Goal: Communication & Community: Participate in discussion

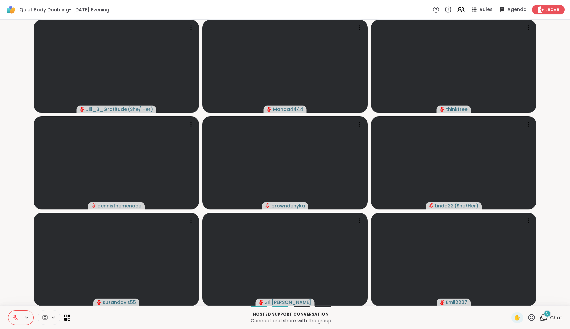
click at [547, 316] on span "5" at bounding box center [547, 313] width 3 height 6
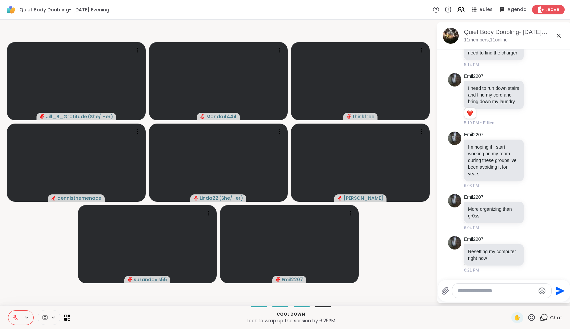
scroll to position [932, 0]
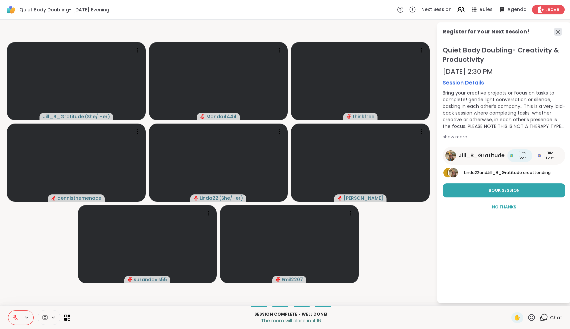
click at [560, 31] on icon at bounding box center [558, 32] width 8 height 8
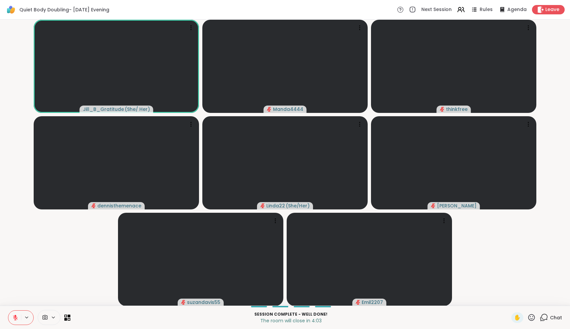
click at [535, 320] on icon at bounding box center [532, 317] width 8 height 8
click at [515, 300] on span "❤️" at bounding box center [512, 300] width 7 height 8
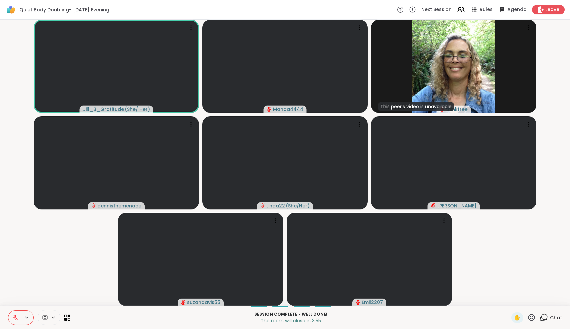
click at [16, 316] on icon at bounding box center [15, 317] width 6 height 6
click at [16, 316] on icon at bounding box center [15, 316] width 2 height 3
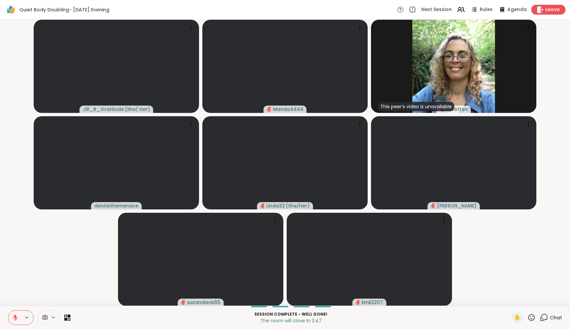
click at [546, 9] on span "Leave" at bounding box center [553, 9] width 15 height 7
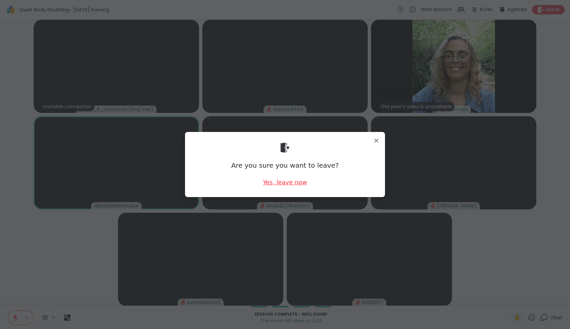
click at [290, 184] on div "Yes, leave now" at bounding box center [285, 182] width 44 height 8
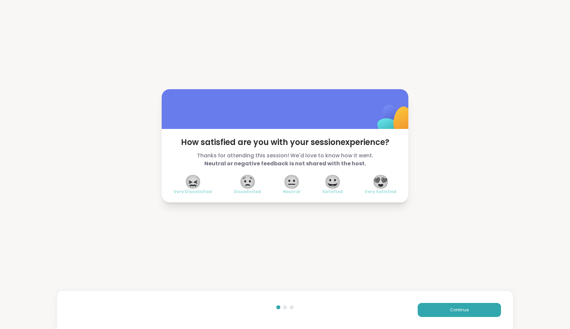
click at [382, 183] on span "😍" at bounding box center [381, 181] width 17 height 12
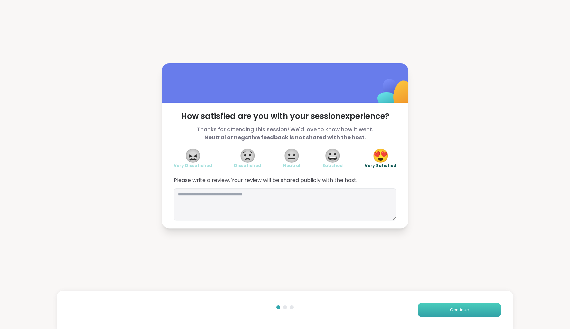
click at [452, 308] on span "Continue" at bounding box center [459, 310] width 19 height 6
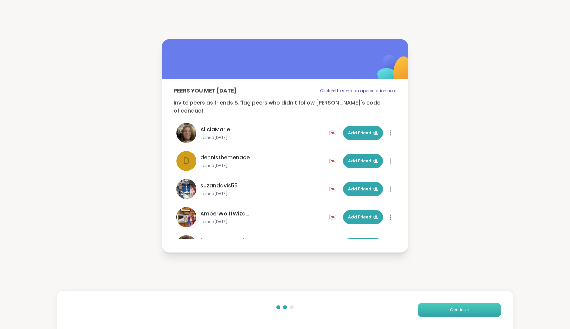
click at [452, 308] on span "Continue" at bounding box center [459, 310] width 19 height 6
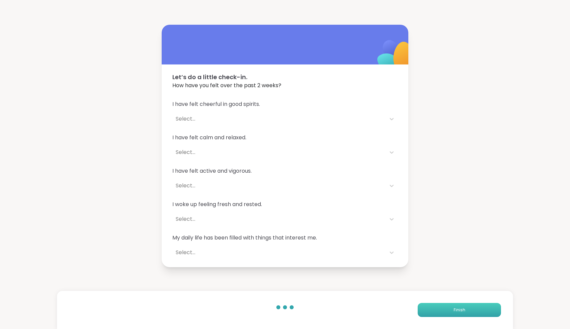
click at [452, 308] on button "Finish" at bounding box center [459, 310] width 83 height 14
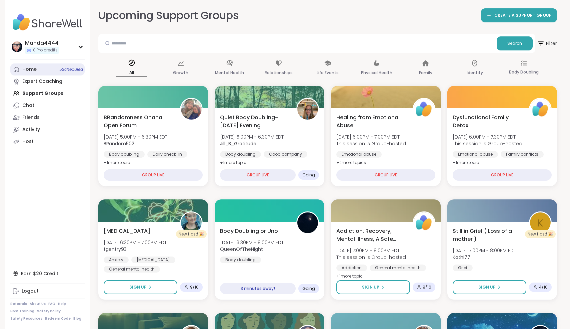
click at [36, 73] on link "Home 5 Scheduled" at bounding box center [47, 69] width 74 height 12
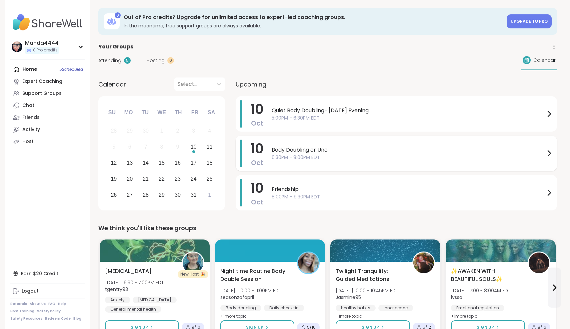
click at [399, 160] on span "6:30PM - 8:00PM EDT" at bounding box center [408, 157] width 273 height 7
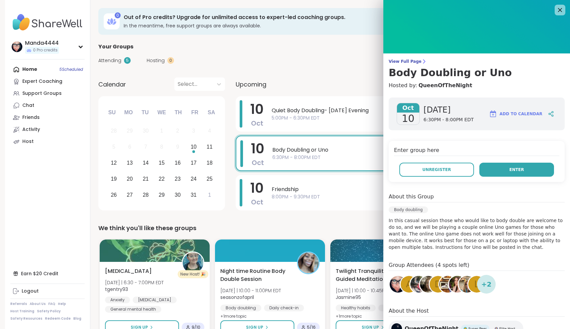
click at [521, 172] on span "Enter" at bounding box center [517, 169] width 15 height 6
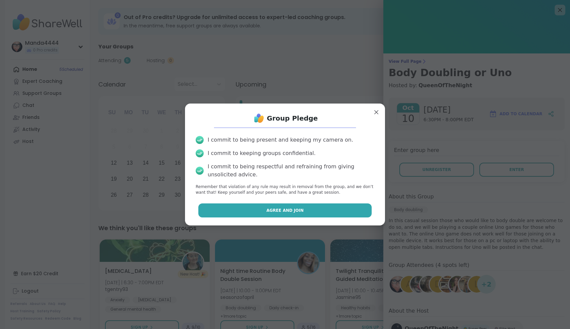
click at [295, 211] on span "Agree and Join" at bounding box center [284, 210] width 37 height 6
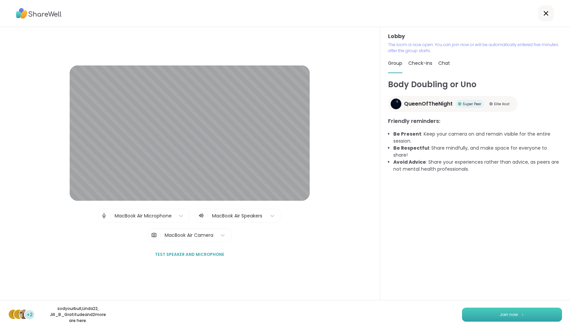
click at [494, 312] on button "Join now" at bounding box center [512, 314] width 100 height 14
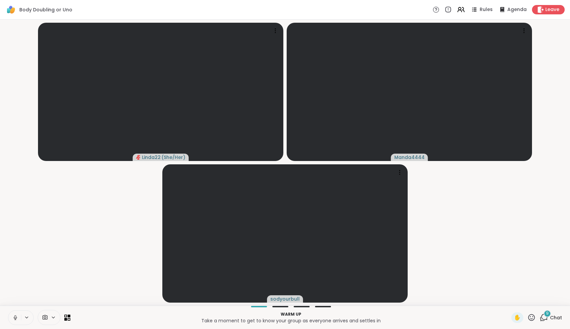
click at [15, 317] on icon at bounding box center [15, 316] width 2 height 3
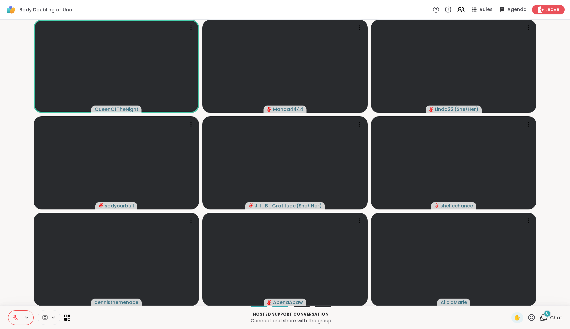
click at [535, 316] on icon at bounding box center [532, 317] width 8 height 8
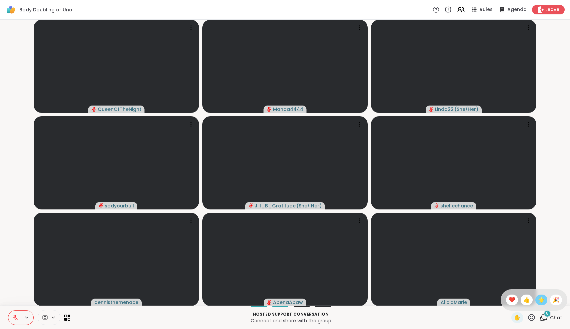
click at [543, 298] on span "🌟" at bounding box center [541, 300] width 7 height 8
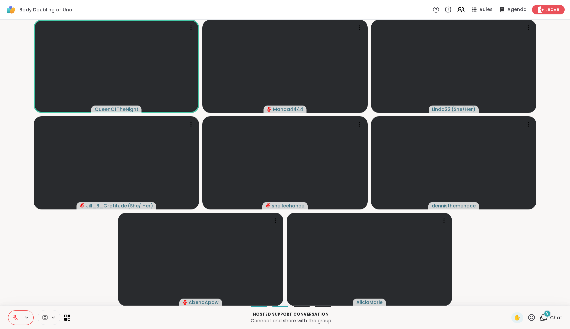
click at [14, 319] on icon at bounding box center [15, 317] width 6 height 6
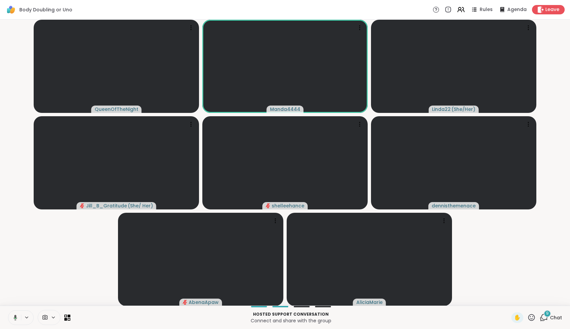
click at [14, 319] on icon at bounding box center [14, 317] width 6 height 6
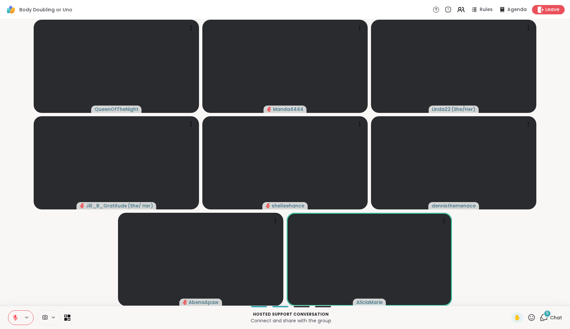
click at [14, 319] on icon at bounding box center [15, 317] width 6 height 6
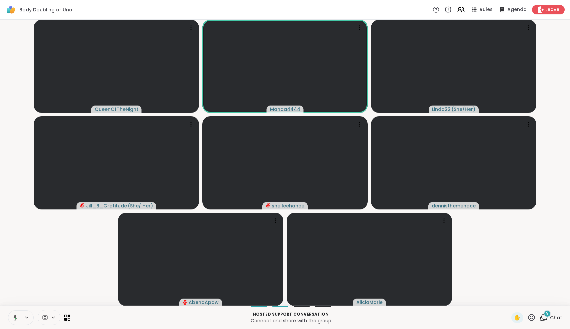
click at [14, 319] on icon at bounding box center [14, 317] width 6 height 6
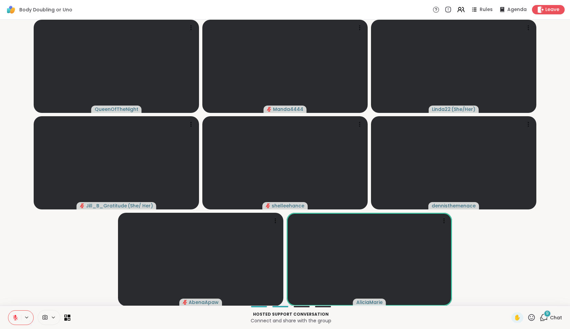
click at [14, 319] on icon at bounding box center [15, 317] width 6 height 6
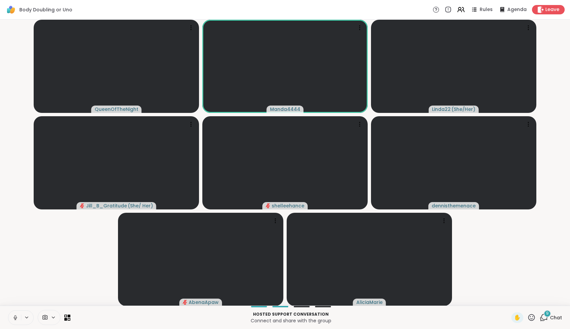
click at [14, 319] on icon at bounding box center [15, 317] width 6 height 6
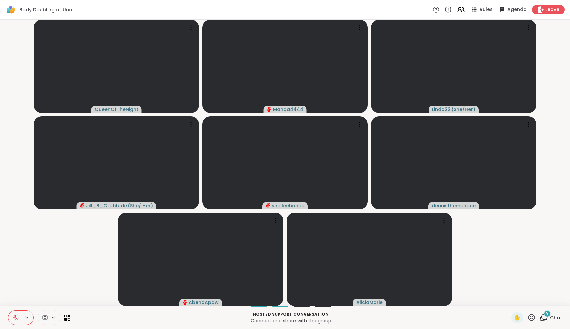
click at [14, 319] on icon at bounding box center [15, 317] width 6 height 6
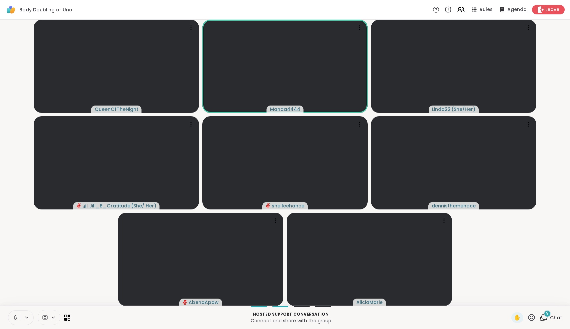
click at [14, 319] on icon at bounding box center [15, 317] width 6 height 6
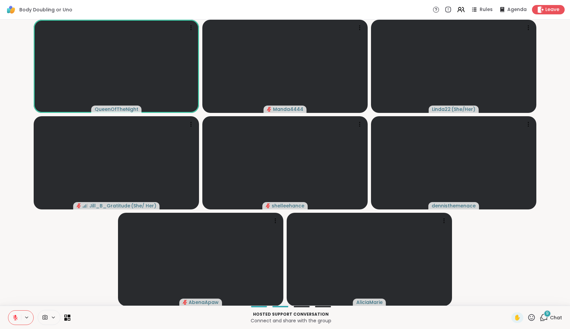
click at [14, 319] on icon at bounding box center [15, 317] width 6 height 6
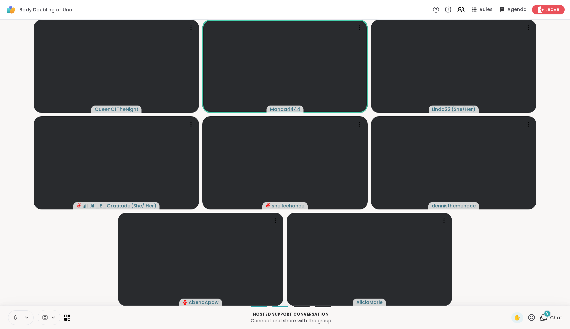
click at [14, 319] on icon at bounding box center [15, 317] width 6 height 6
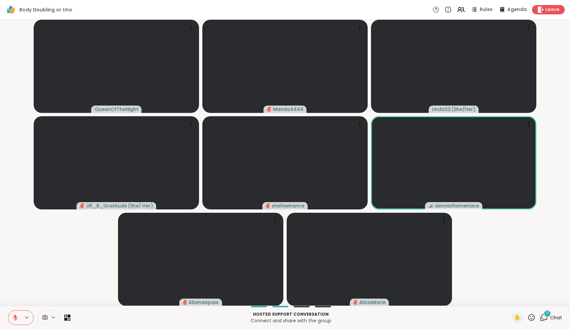
click at [15, 318] on icon at bounding box center [15, 317] width 5 height 5
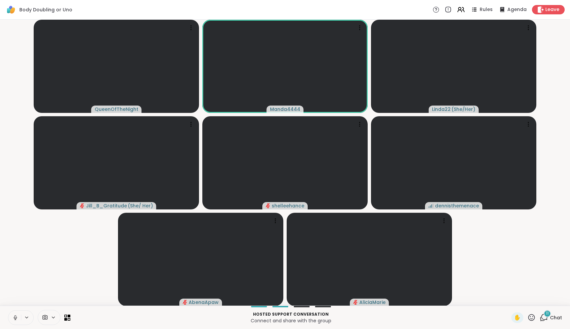
click at [15, 318] on icon at bounding box center [15, 316] width 2 height 3
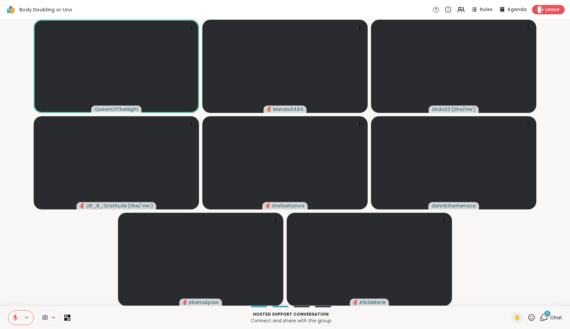
click at [530, 319] on icon at bounding box center [532, 317] width 7 height 7
click at [513, 301] on div "❤️" at bounding box center [512, 299] width 12 height 11
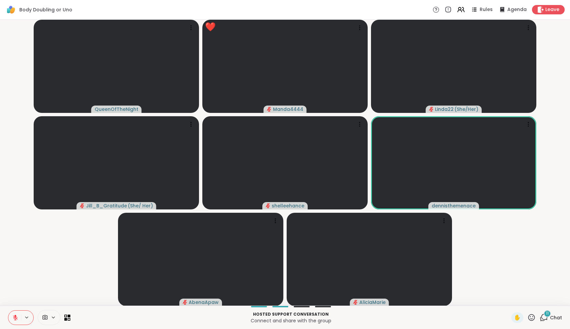
click at [13, 319] on icon at bounding box center [15, 317] width 6 height 6
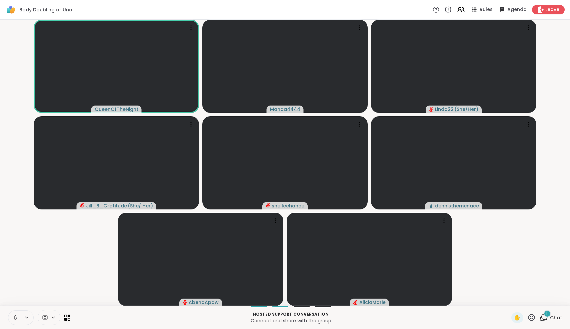
click at [16, 313] on button at bounding box center [14, 317] width 13 height 14
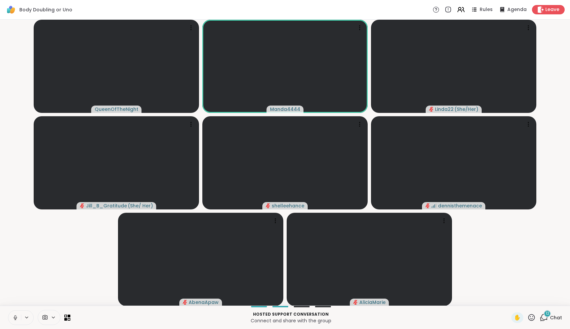
click at [19, 317] on button at bounding box center [14, 317] width 13 height 14
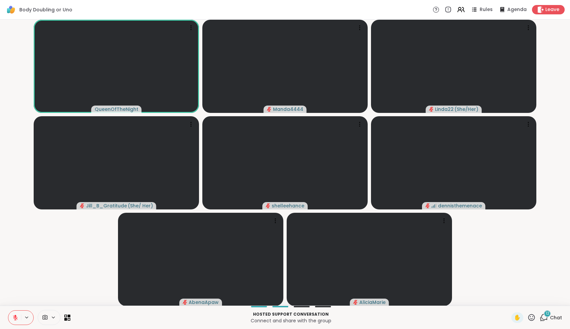
click at [19, 317] on button at bounding box center [14, 317] width 13 height 14
click at [546, 318] on icon at bounding box center [544, 317] width 8 height 8
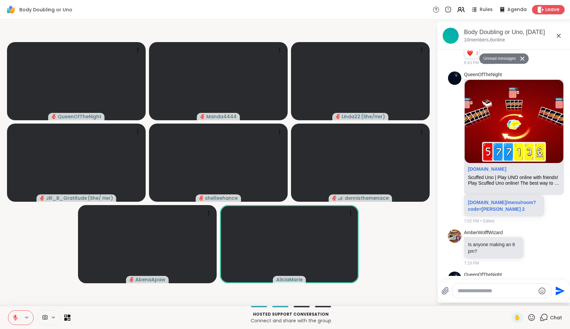
scroll to position [1589, 0]
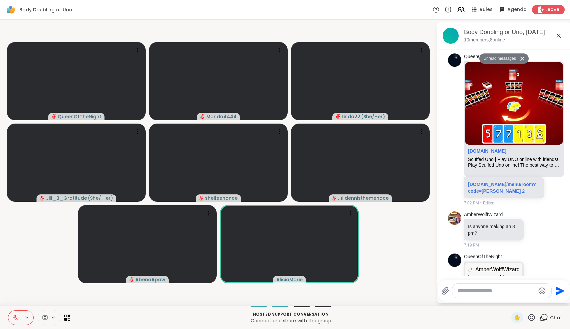
click at [557, 36] on icon at bounding box center [559, 36] width 8 height 8
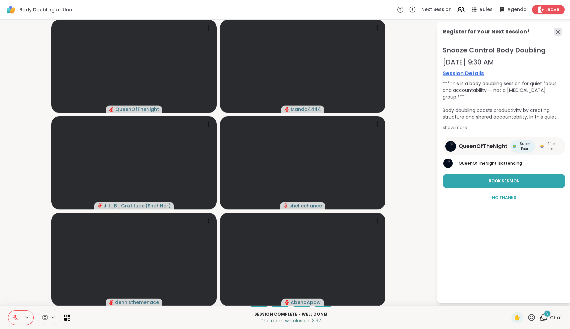
click at [558, 31] on icon at bounding box center [558, 32] width 8 height 8
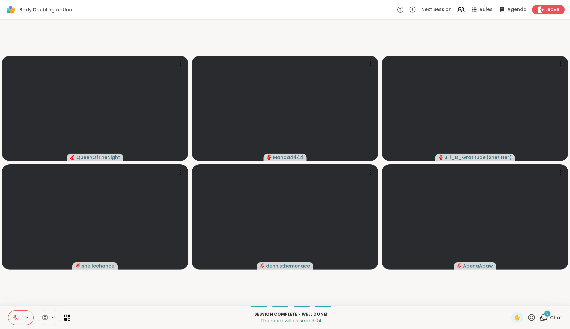
click at [547, 315] on div "3" at bounding box center [547, 313] width 7 height 7
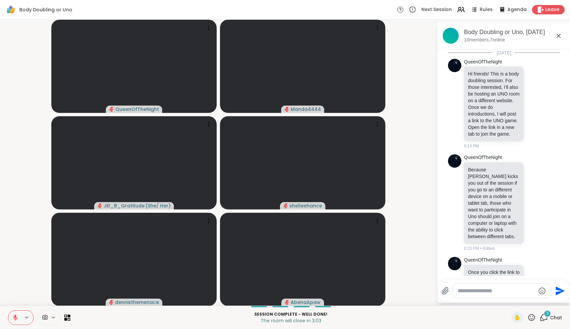
scroll to position [1721, 0]
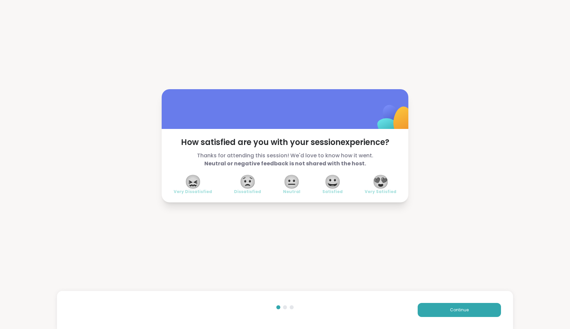
click at [388, 187] on span "😍" at bounding box center [381, 181] width 17 height 12
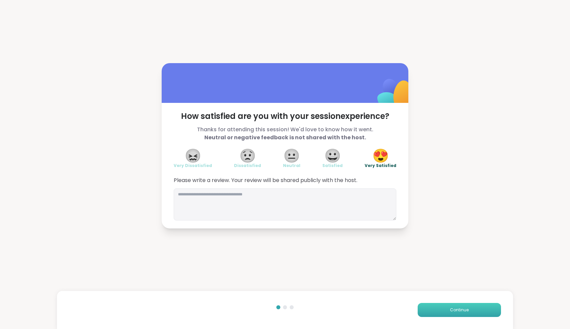
click at [454, 305] on button "Continue" at bounding box center [459, 310] width 83 height 14
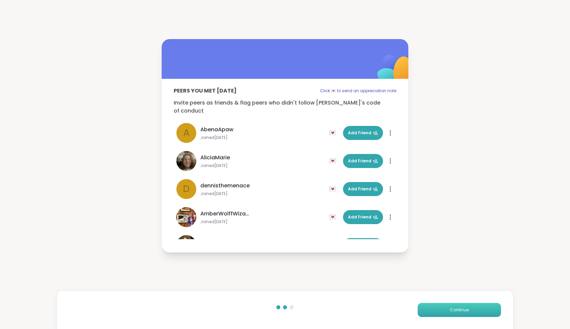
click at [481, 310] on button "Continue" at bounding box center [459, 310] width 83 height 14
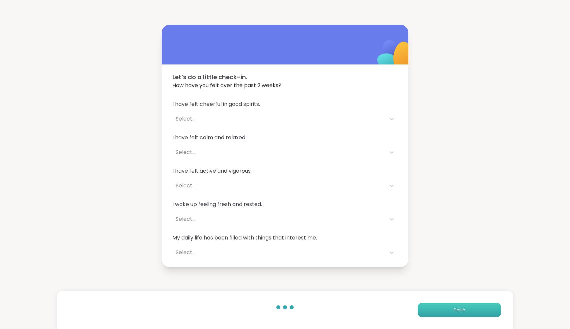
click at [481, 310] on button "Finish" at bounding box center [459, 310] width 83 height 14
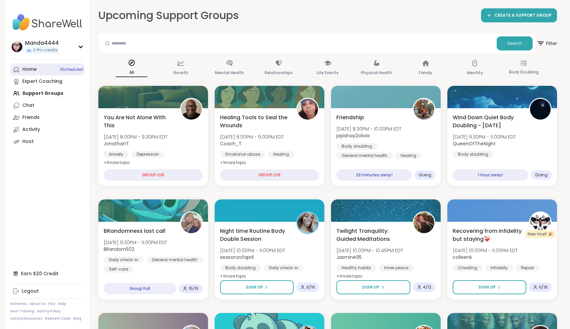
click at [30, 72] on div "Home 3 Scheduled" at bounding box center [29, 69] width 14 height 7
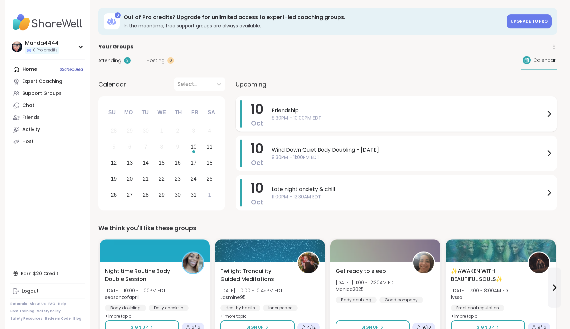
click at [398, 112] on span "Friendship" at bounding box center [408, 110] width 273 height 8
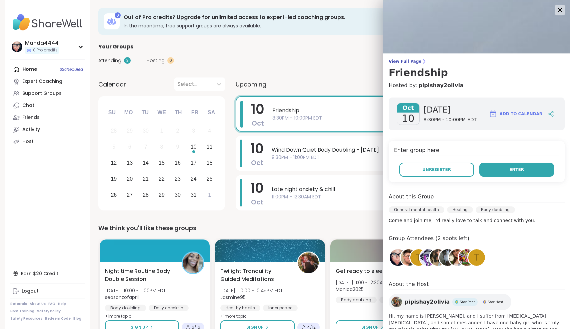
click at [524, 169] on button "Enter" at bounding box center [517, 169] width 75 height 14
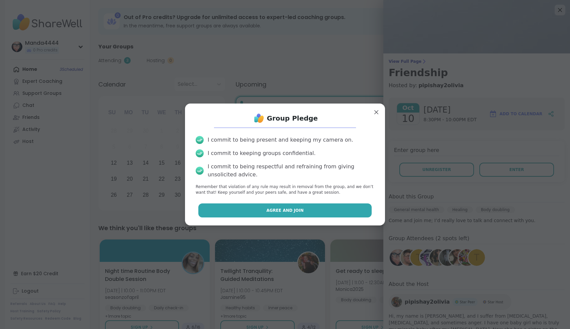
click at [327, 216] on button "Agree and Join" at bounding box center [285, 210] width 174 height 14
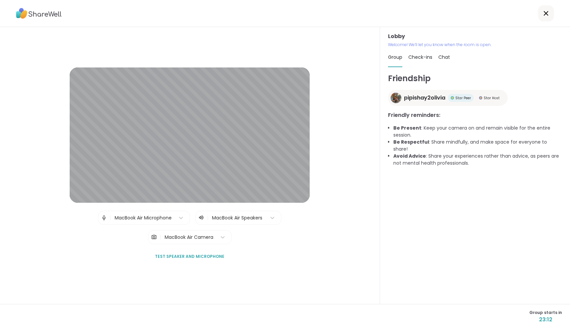
click at [543, 14] on icon at bounding box center [546, 13] width 8 height 8
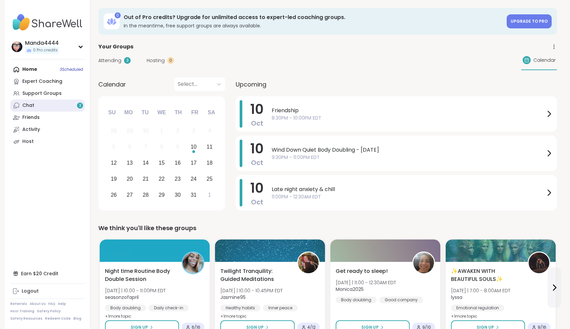
click at [19, 105] on icon at bounding box center [16, 104] width 5 height 5
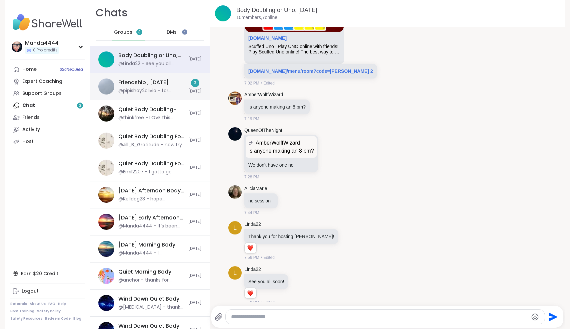
click at [164, 87] on div "Friendship , [DATE] @pipishay2olivia - for anyone who needs a hug or extra love…" at bounding box center [151, 86] width 66 height 15
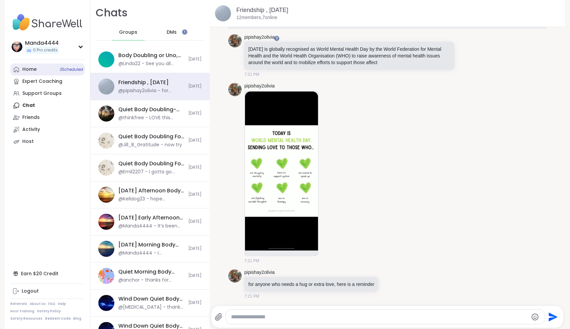
click at [42, 68] on link "Home 3 Scheduled" at bounding box center [47, 69] width 74 height 12
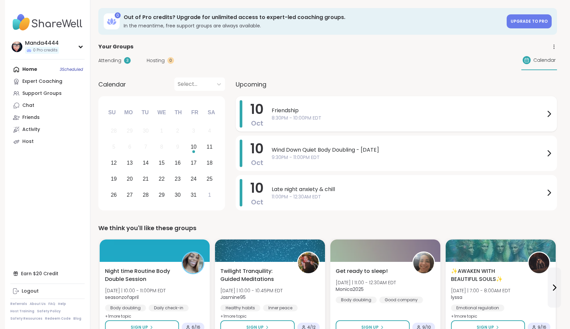
click at [342, 116] on span "8:30PM - 10:00PM EDT" at bounding box center [408, 117] width 273 height 7
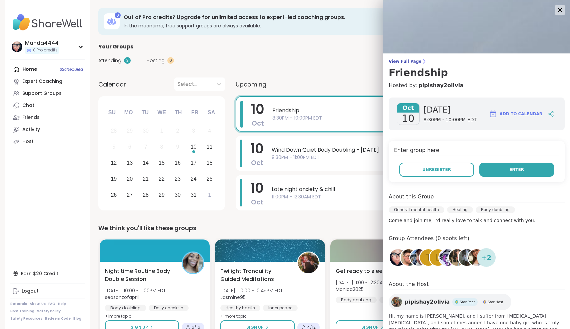
click at [523, 171] on span "Enter" at bounding box center [517, 169] width 15 height 6
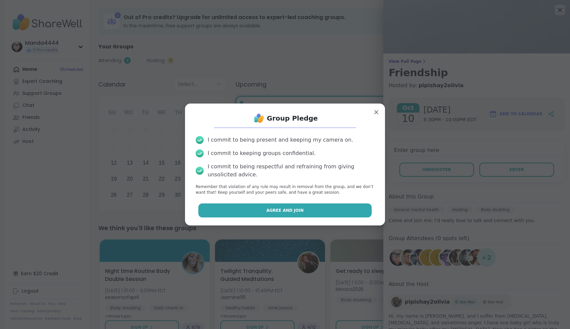
click at [337, 211] on button "Agree and Join" at bounding box center [285, 210] width 174 height 14
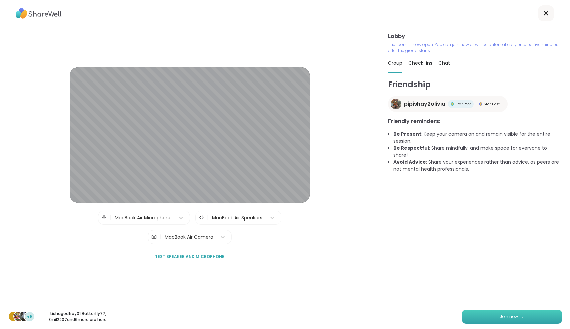
click at [526, 317] on button "Join now" at bounding box center [512, 316] width 100 height 14
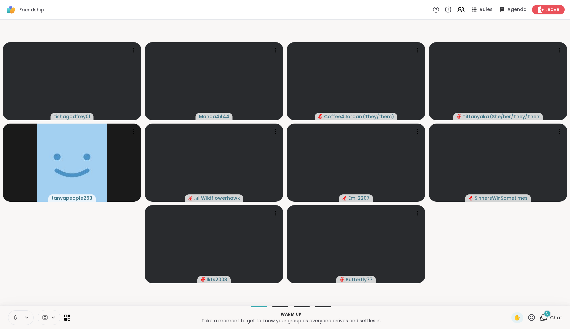
click at [16, 319] on icon at bounding box center [15, 317] width 6 height 6
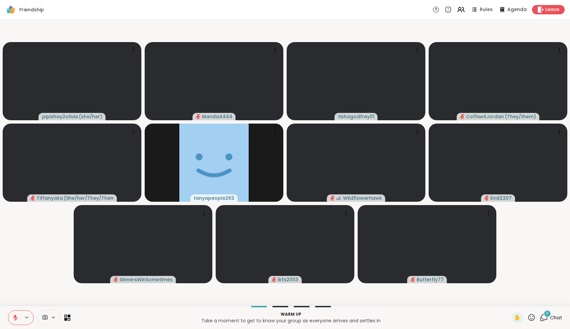
click at [544, 316] on icon at bounding box center [544, 317] width 8 height 8
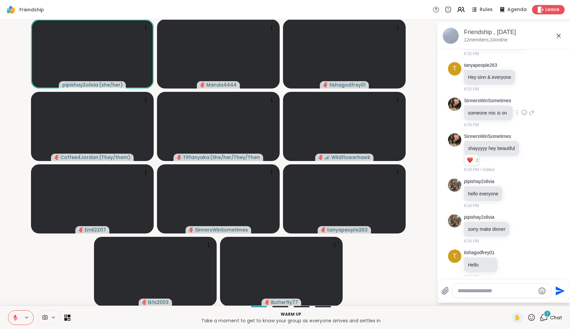
scroll to position [561, 0]
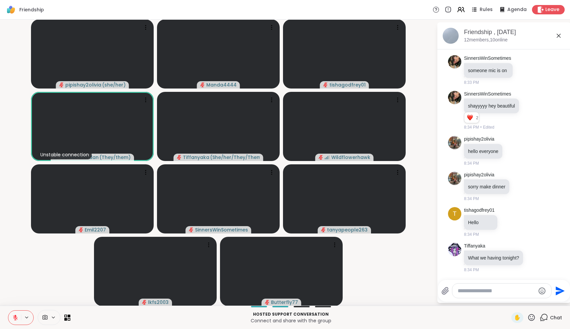
click at [12, 317] on icon at bounding box center [15, 317] width 6 height 6
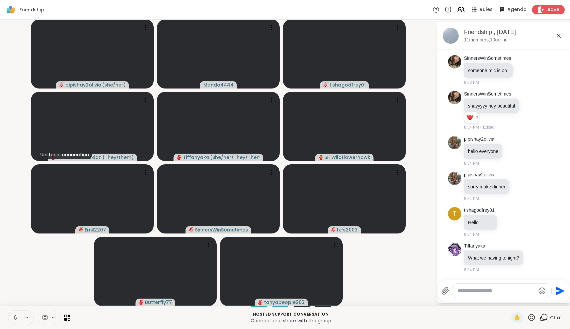
click at [16, 320] on button at bounding box center [14, 317] width 13 height 14
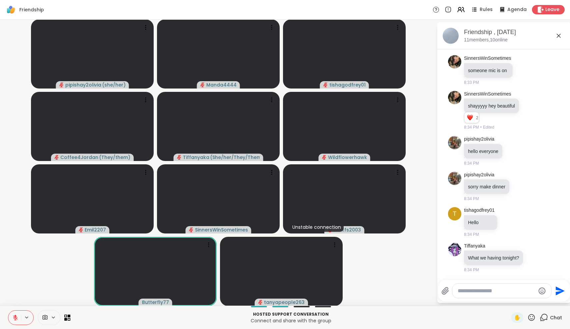
click at [557, 35] on icon at bounding box center [559, 36] width 8 height 8
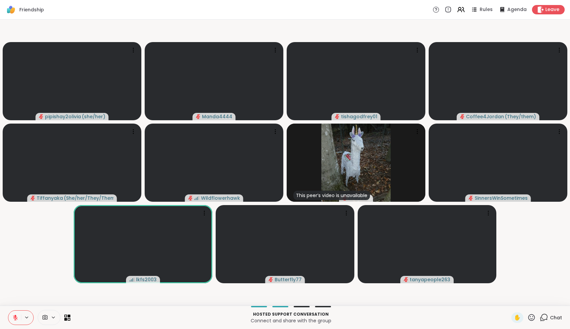
click at [546, 314] on icon at bounding box center [545, 317] width 6 height 6
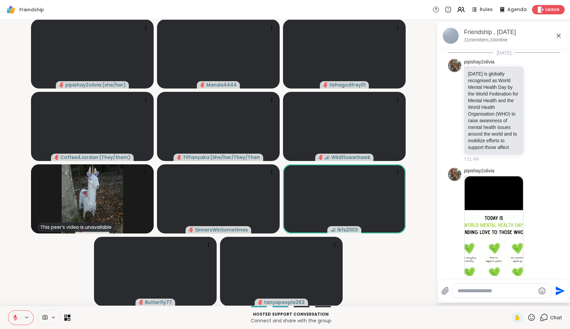
scroll to position [555, 0]
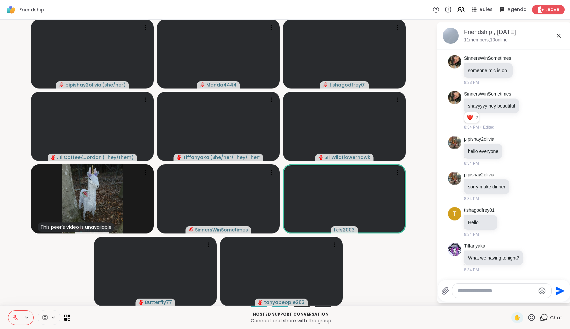
click at [481, 294] on textarea "Type your message" at bounding box center [497, 290] width 78 height 7
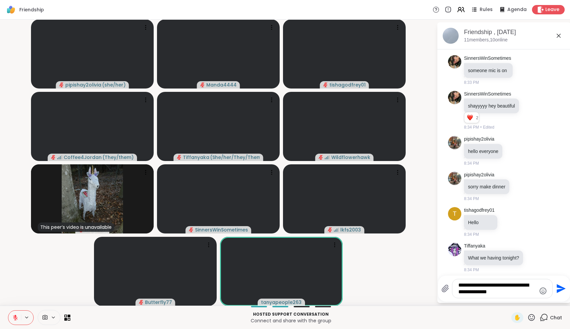
type textarea "**********"
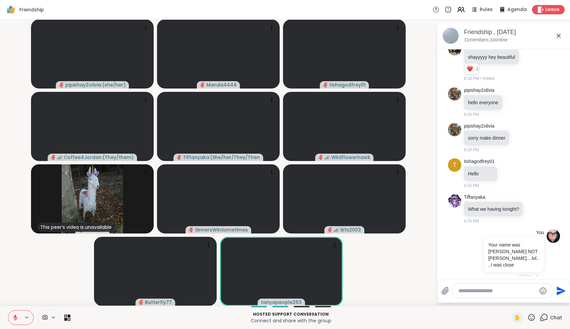
click at [13, 316] on icon at bounding box center [15, 317] width 6 height 6
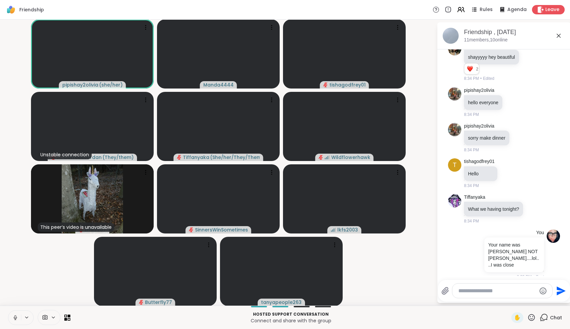
click at [13, 316] on icon at bounding box center [15, 317] width 6 height 6
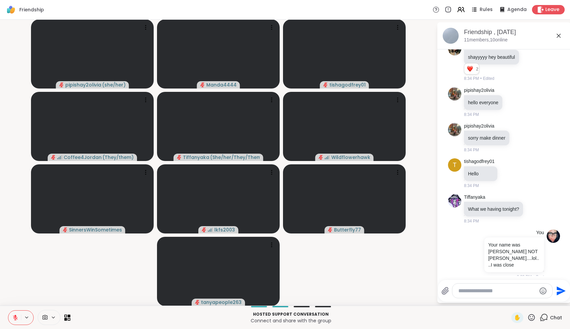
click at [13, 316] on icon at bounding box center [15, 317] width 6 height 6
click at [15, 317] on icon at bounding box center [15, 317] width 2 height 1
click at [16, 315] on icon at bounding box center [15, 317] width 6 height 6
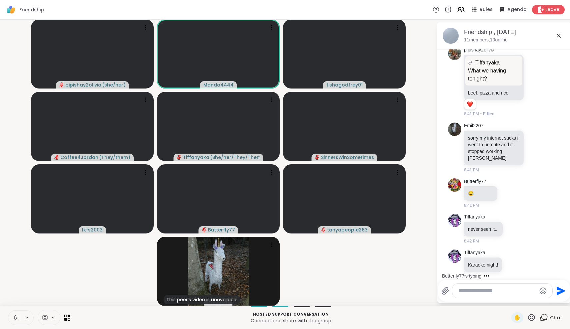
scroll to position [877, 0]
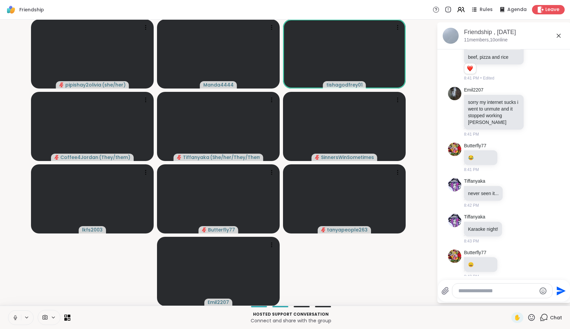
click at [15, 316] on icon at bounding box center [15, 317] width 6 height 6
click at [18, 317] on icon at bounding box center [15, 317] width 6 height 6
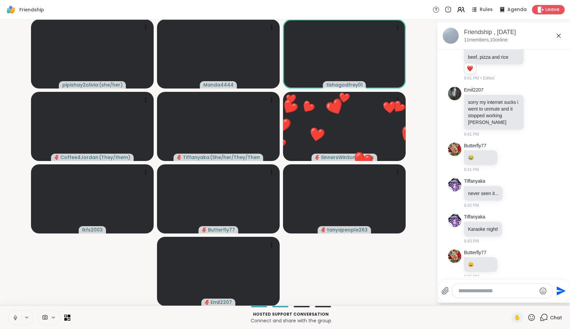
click at [18, 317] on icon at bounding box center [15, 317] width 6 height 6
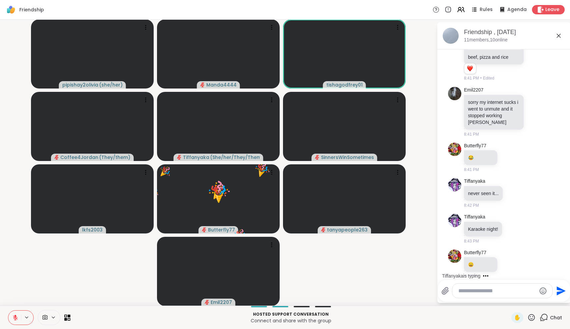
click at [16, 314] on icon at bounding box center [15, 317] width 6 height 6
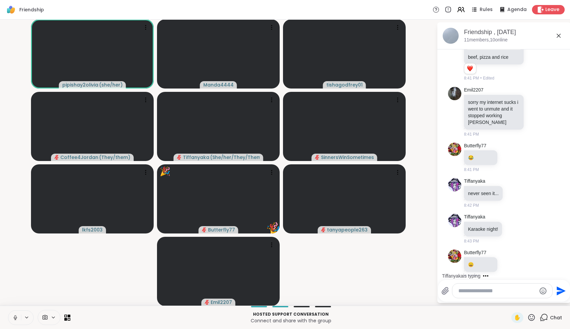
click at [16, 314] on icon at bounding box center [15, 317] width 6 height 6
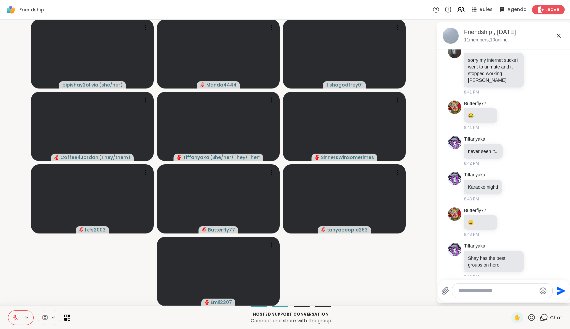
click at [16, 314] on icon at bounding box center [15, 317] width 6 height 6
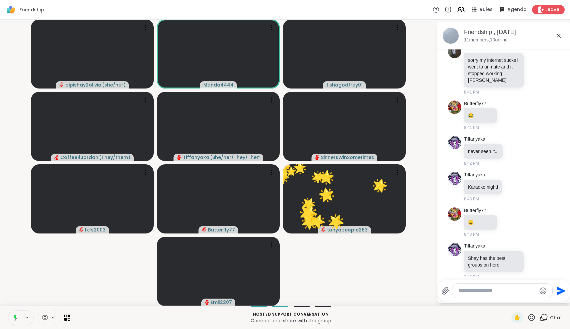
click at [14, 320] on button at bounding box center [14, 317] width 14 height 14
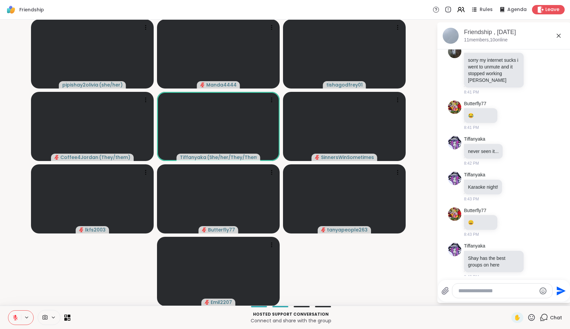
click at [14, 320] on button at bounding box center [14, 317] width 13 height 14
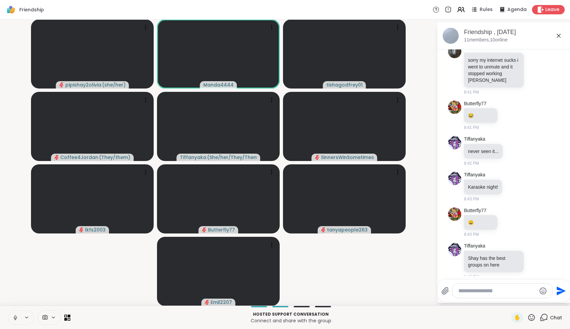
click at [15, 317] on icon at bounding box center [15, 316] width 2 height 3
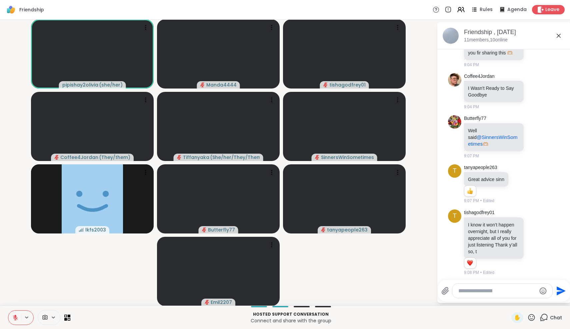
scroll to position [2247, 0]
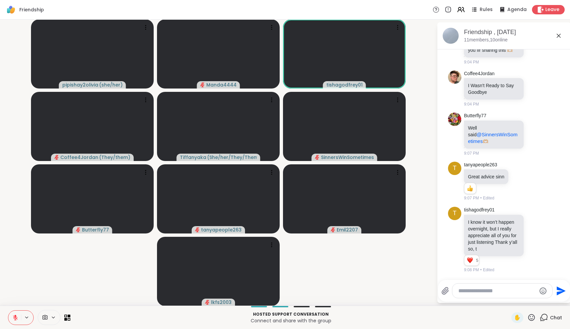
click at [535, 316] on icon at bounding box center [532, 317] width 7 height 7
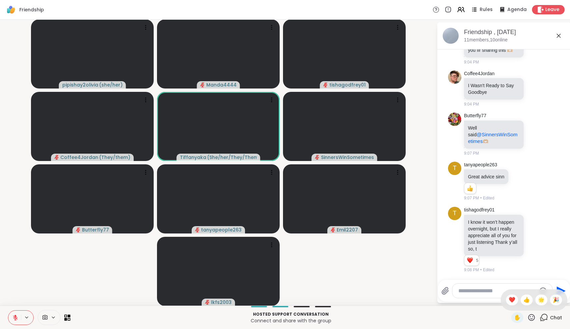
click at [407, 286] on video-player-container "pipishay2olivia ( she/her ) Manda4444 tishagodfrey01 Coffee4Jordan ( They/them …" at bounding box center [218, 162] width 429 height 280
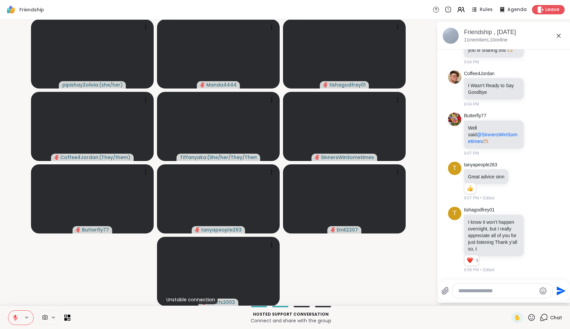
click at [15, 318] on icon at bounding box center [15, 317] width 5 height 5
click at [14, 319] on icon at bounding box center [15, 317] width 6 height 6
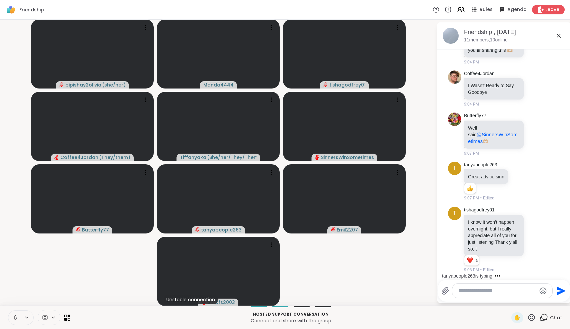
click at [14, 319] on icon at bounding box center [15, 317] width 6 height 6
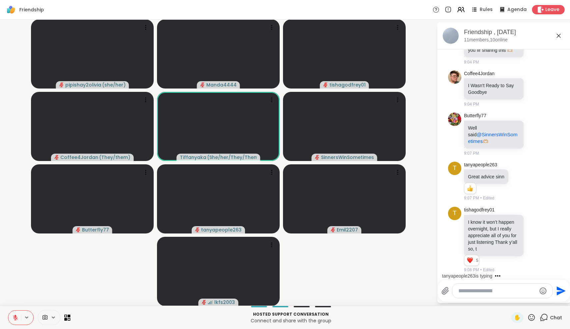
click at [14, 319] on icon at bounding box center [15, 317] width 6 height 6
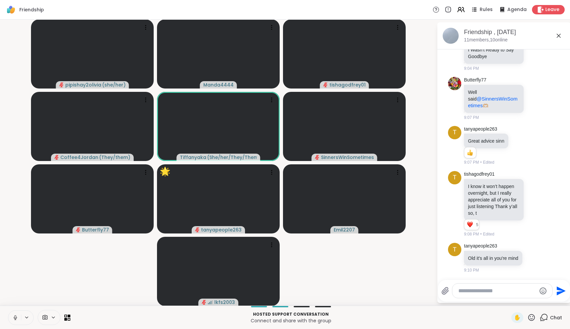
click at [531, 319] on icon at bounding box center [532, 317] width 8 height 8
click at [562, 301] on div "🎉" at bounding box center [556, 299] width 12 height 11
click at [13, 317] on icon at bounding box center [15, 317] width 6 height 6
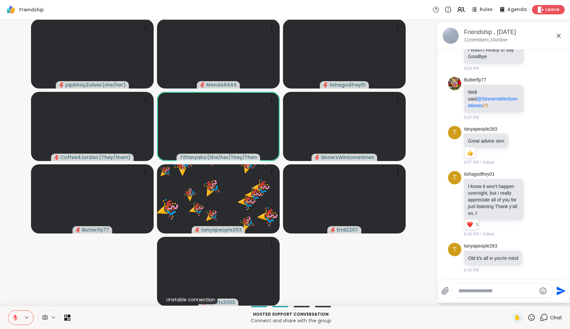
click at [13, 317] on icon at bounding box center [15, 317] width 6 height 6
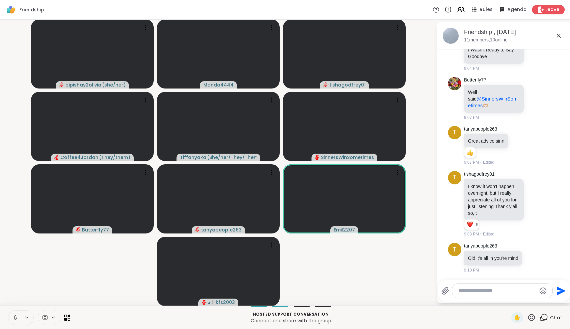
click at [14, 321] on button at bounding box center [14, 317] width 13 height 14
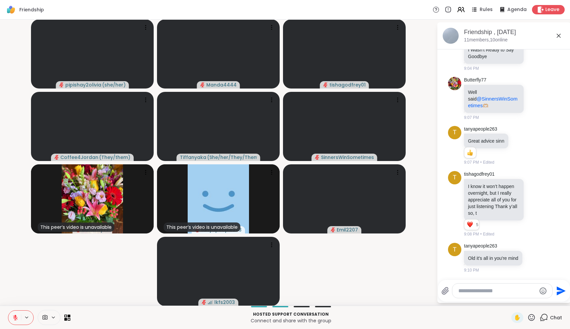
click at [14, 321] on button at bounding box center [14, 317] width 13 height 14
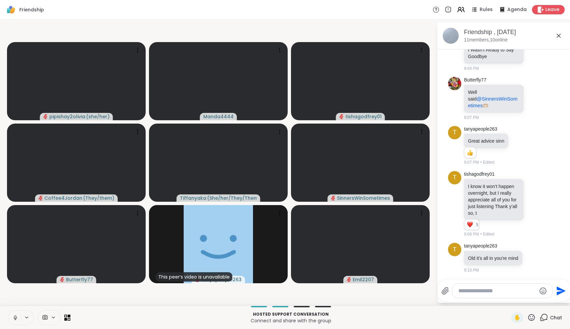
click at [15, 319] on icon at bounding box center [15, 317] width 6 height 6
click at [15, 319] on icon at bounding box center [15, 317] width 5 height 5
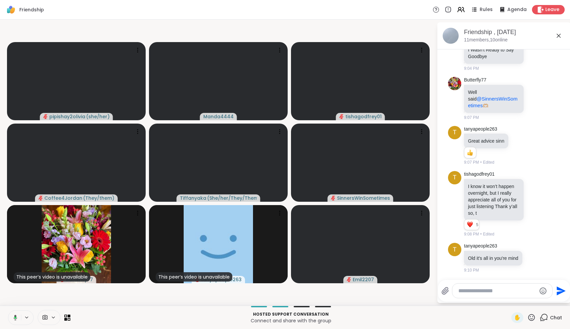
click at [15, 319] on icon at bounding box center [16, 317] width 4 height 6
click at [15, 319] on icon at bounding box center [15, 317] width 5 height 5
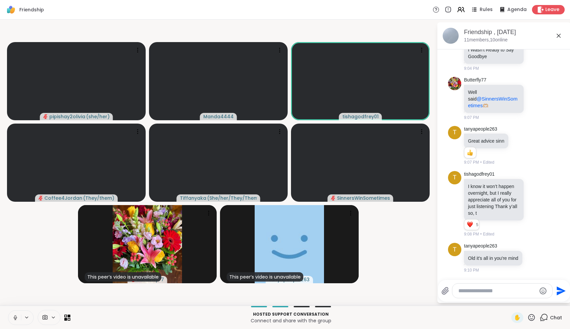
click at [13, 319] on icon at bounding box center [15, 317] width 6 height 6
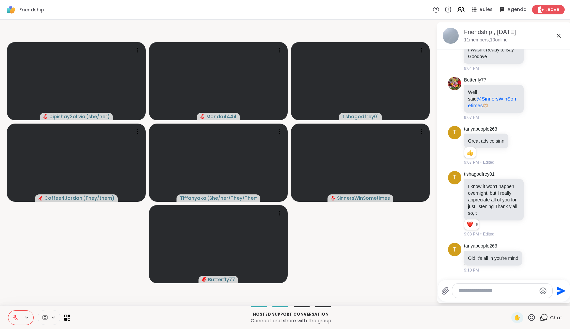
click at [17, 319] on icon at bounding box center [15, 317] width 6 height 6
click at [15, 318] on icon at bounding box center [15, 318] width 0 height 1
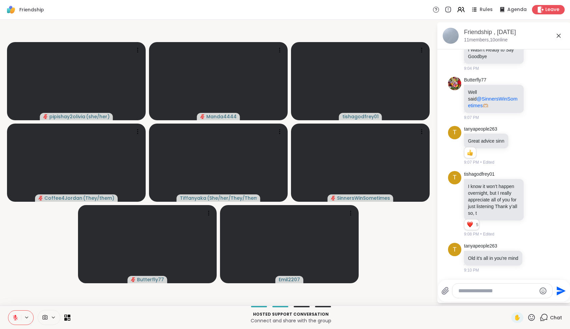
click at [15, 318] on icon at bounding box center [15, 317] width 5 height 5
click at [15, 318] on icon at bounding box center [15, 318] width 0 height 1
click at [15, 318] on icon at bounding box center [15, 317] width 5 height 5
click at [15, 318] on icon at bounding box center [15, 318] width 0 height 1
click at [15, 318] on icon at bounding box center [15, 317] width 5 height 5
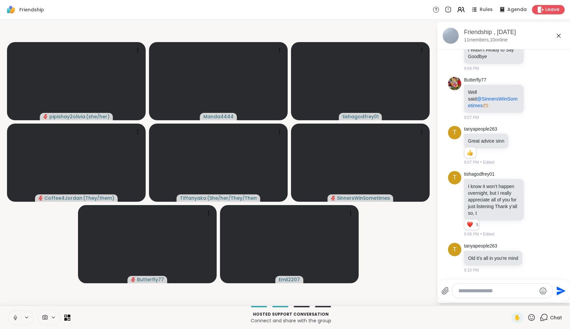
click at [15, 318] on icon at bounding box center [15, 318] width 0 height 1
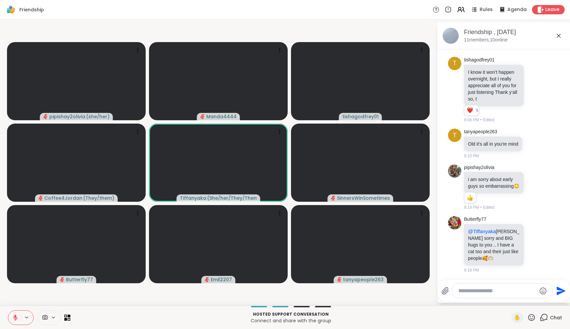
scroll to position [2413, 0]
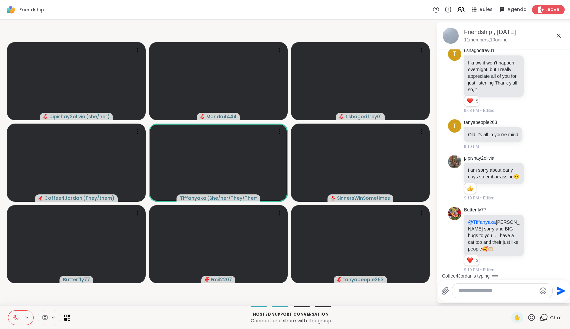
click at [533, 320] on icon at bounding box center [532, 317] width 7 height 7
click at [482, 326] on div "Hosted support conversation Connect and share with the group ✋ ✋ ❤️ 👍 🌟 🎉 Chat" at bounding box center [285, 316] width 570 height 23
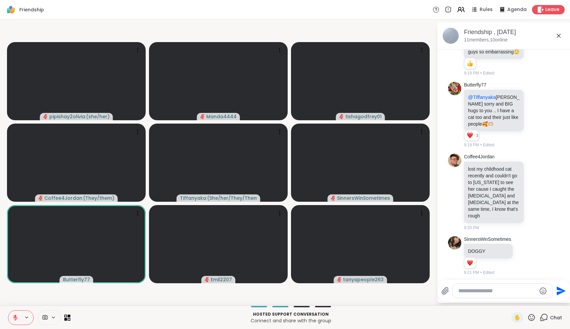
scroll to position [2534, 0]
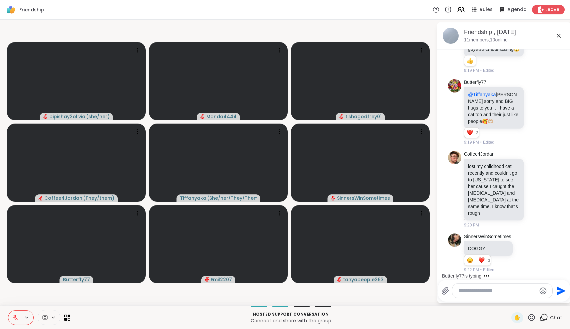
click at [16, 317] on icon at bounding box center [15, 317] width 6 height 6
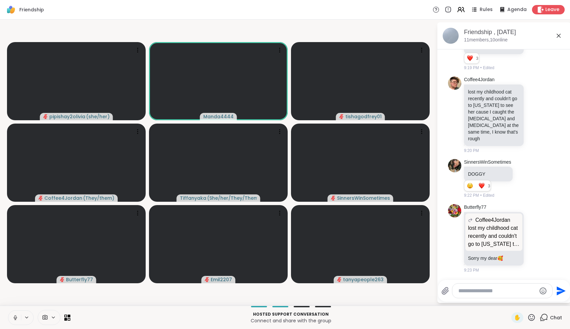
scroll to position [2618, 0]
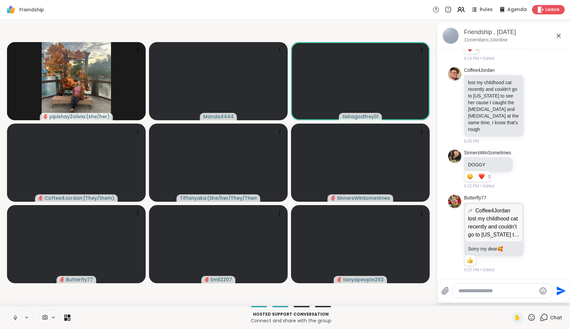
click at [16, 317] on icon at bounding box center [15, 317] width 6 height 6
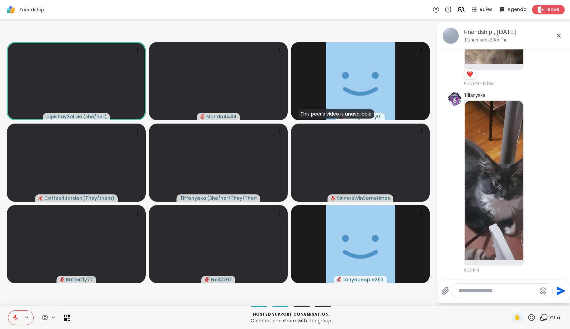
scroll to position [3542, 0]
click at [445, 287] on icon at bounding box center [446, 290] width 8 height 8
click at [0, 0] on input "file" at bounding box center [0, 0] width 0 height 0
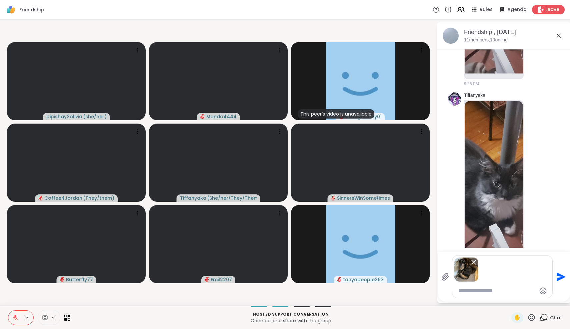
click at [559, 274] on icon "Send" at bounding box center [561, 276] width 9 height 9
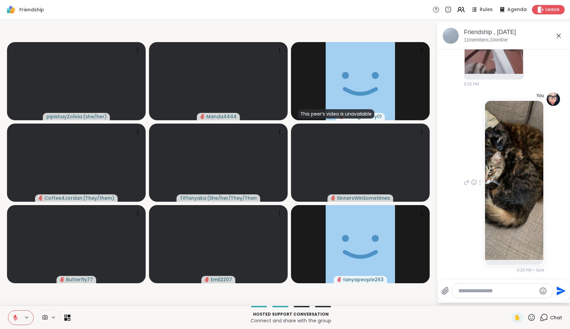
click at [492, 171] on img at bounding box center [514, 180] width 58 height 159
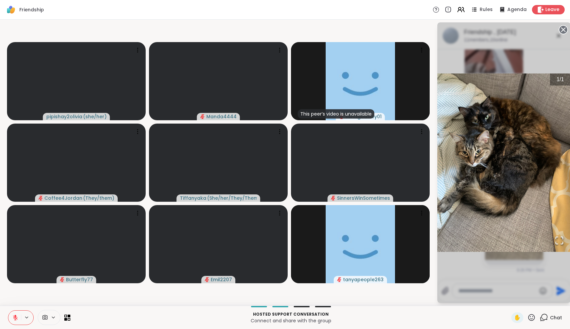
click at [563, 29] on icon at bounding box center [563, 29] width 9 height 9
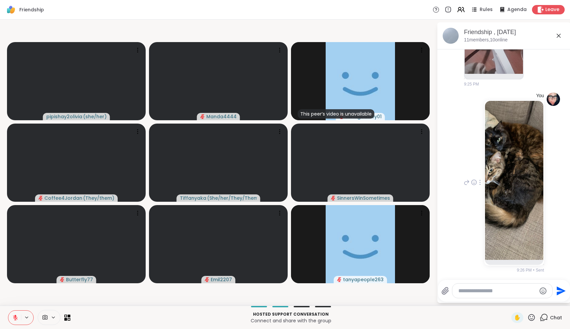
click at [446, 289] on icon at bounding box center [445, 290] width 6 height 7
click at [0, 0] on input "file" at bounding box center [0, 0] width 0 height 0
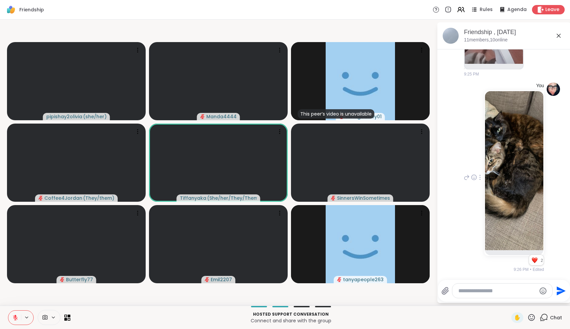
scroll to position [3934, 0]
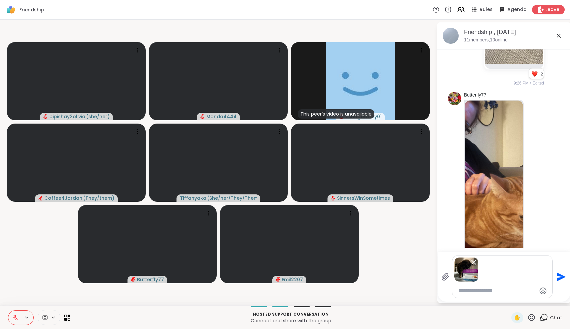
click at [558, 277] on icon "Send" at bounding box center [561, 276] width 9 height 9
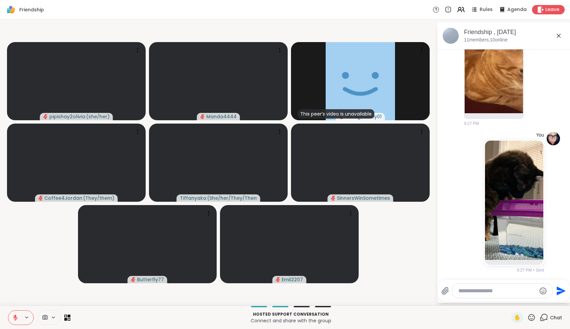
click at [444, 292] on icon at bounding box center [446, 290] width 8 height 8
click at [0, 0] on input "file" at bounding box center [0, 0] width 0 height 0
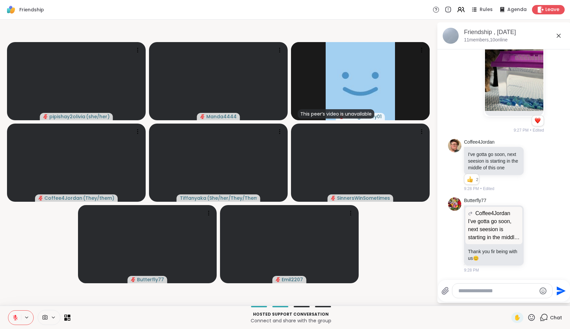
scroll to position [4238, 0]
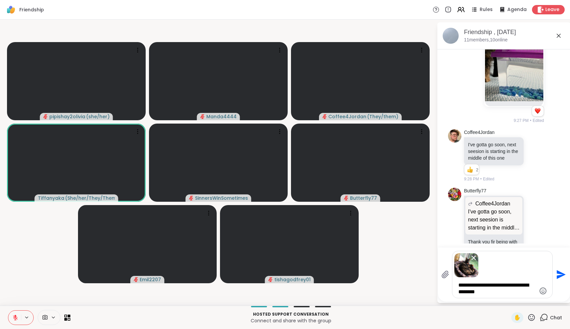
type textarea "**********"
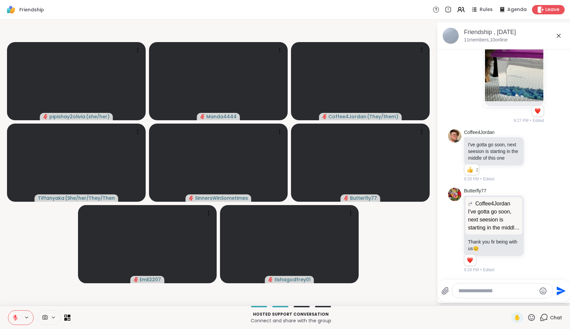
scroll to position [4446, 0]
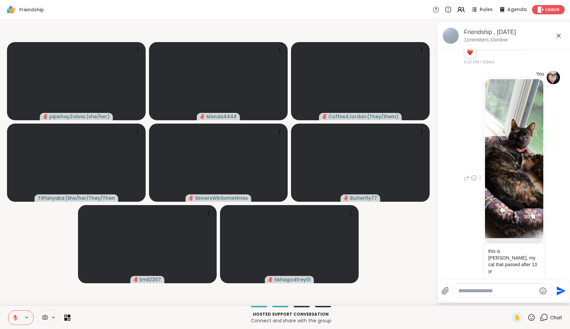
click at [524, 200] on img at bounding box center [514, 158] width 58 height 159
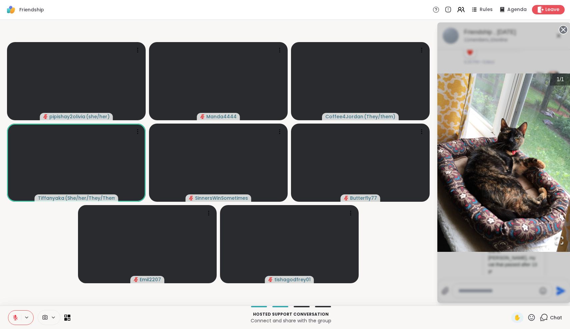
click at [563, 29] on icon at bounding box center [563, 29] width 9 height 9
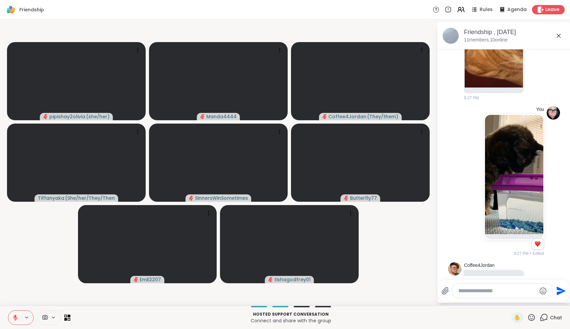
scroll to position [4101, 0]
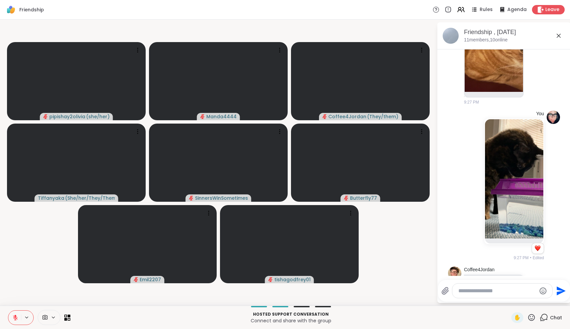
click at [513, 180] on img at bounding box center [514, 178] width 58 height 119
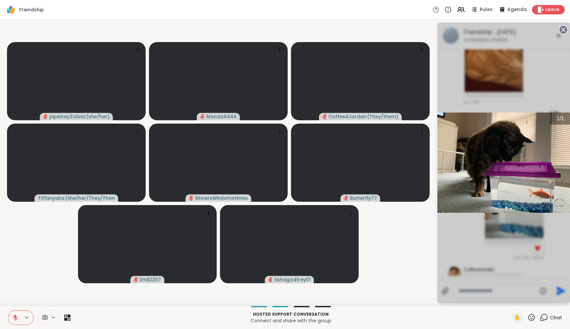
click at [565, 30] on icon at bounding box center [563, 29] width 9 height 9
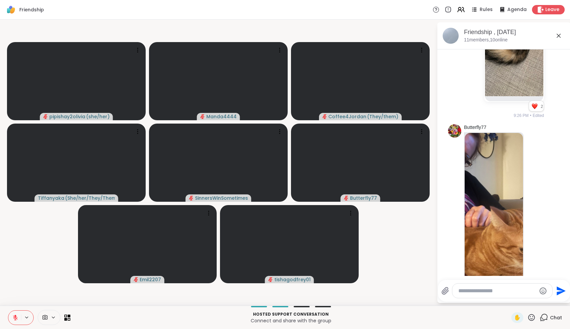
scroll to position [4455, 0]
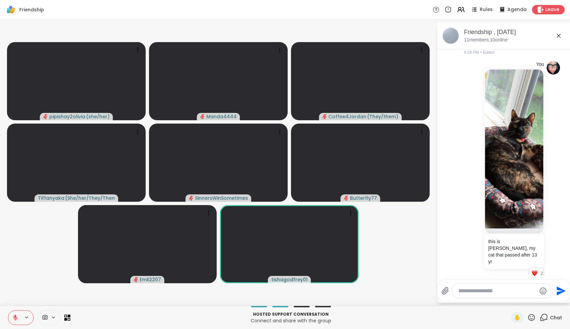
click at [558, 37] on icon at bounding box center [559, 36] width 4 height 4
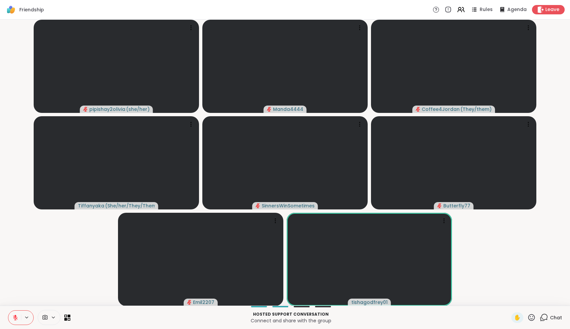
click at [17, 316] on icon at bounding box center [15, 317] width 6 height 6
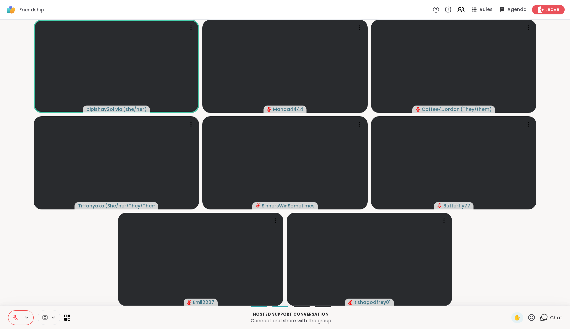
click at [17, 317] on icon at bounding box center [15, 317] width 6 height 6
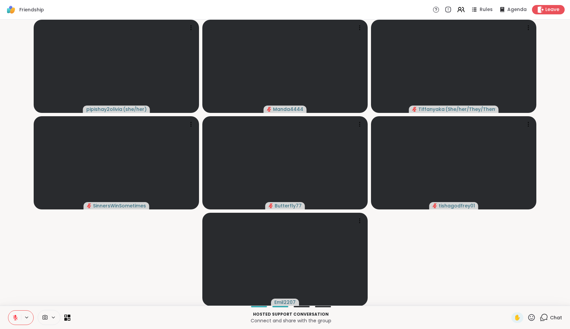
click at [16, 315] on icon at bounding box center [15, 315] width 2 height 3
click at [14, 318] on icon at bounding box center [15, 317] width 5 height 5
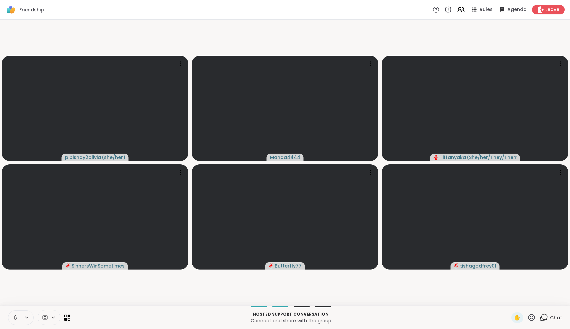
click at [14, 319] on icon at bounding box center [15, 317] width 6 height 6
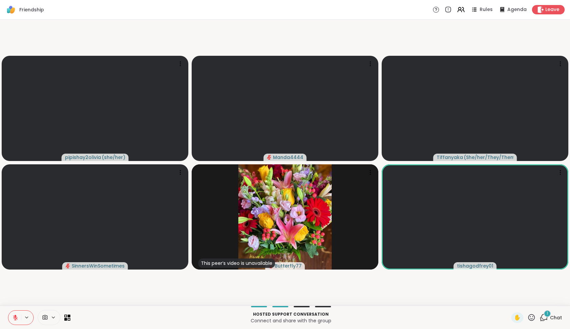
click at [14, 319] on icon at bounding box center [15, 317] width 6 height 6
click at [547, 316] on div "1" at bounding box center [547, 313] width 7 height 7
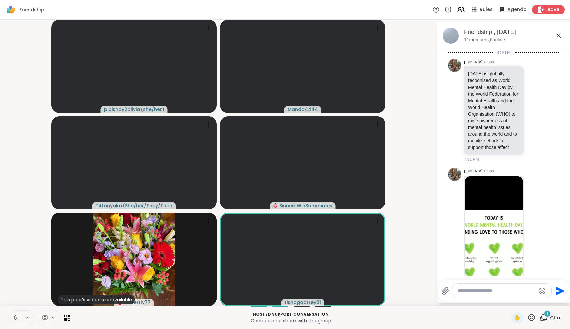
scroll to position [4692, 0]
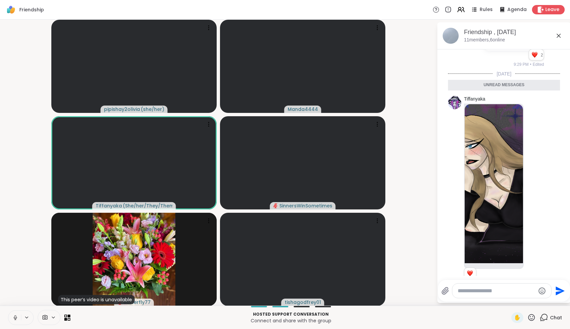
click at [16, 315] on icon at bounding box center [15, 317] width 6 height 6
click at [16, 318] on icon at bounding box center [15, 317] width 6 height 6
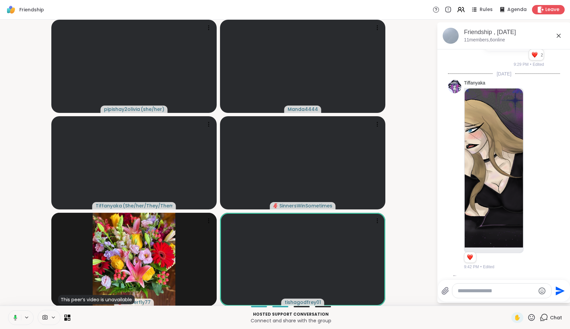
scroll to position [4862, 0]
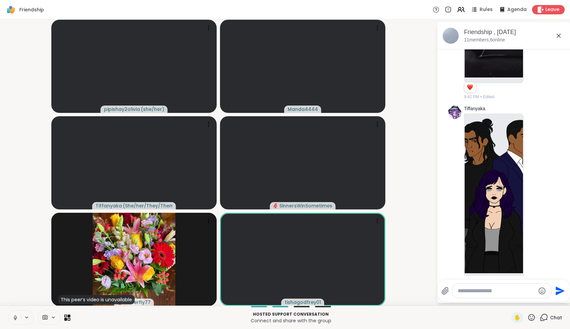
click at [15, 316] on icon at bounding box center [15, 316] width 2 height 3
click at [537, 193] on icon at bounding box center [535, 195] width 5 height 5
click at [537, 178] on button "Select Reaction: Heart" at bounding box center [535, 184] width 13 height 13
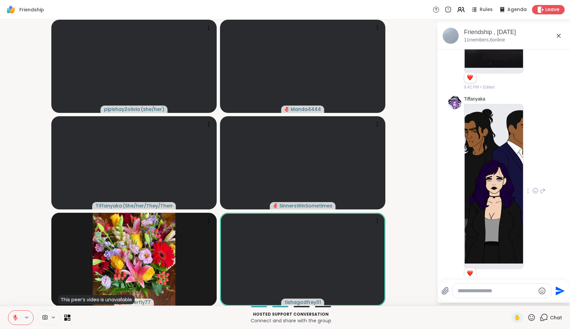
click at [13, 317] on icon at bounding box center [15, 317] width 6 height 6
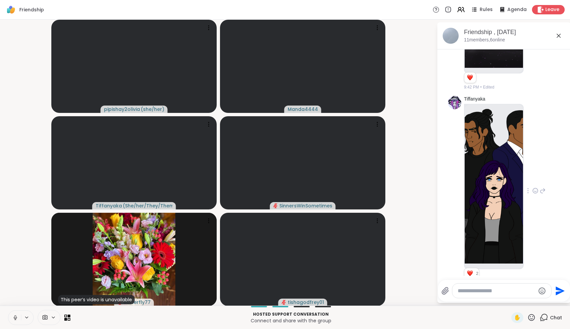
scroll to position [4928, 0]
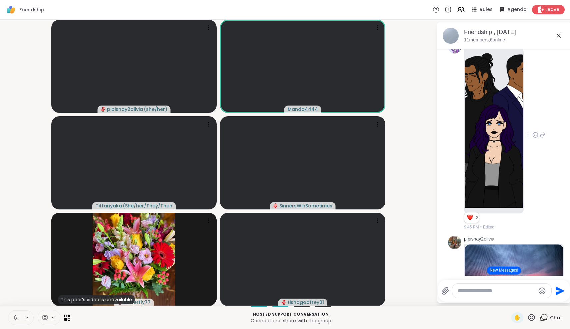
click at [16, 317] on icon at bounding box center [15, 317] width 6 height 6
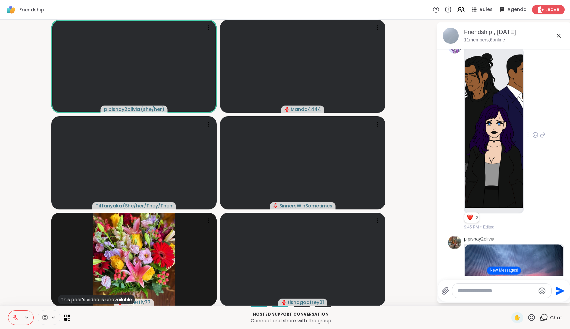
click at [11, 320] on button at bounding box center [14, 317] width 13 height 14
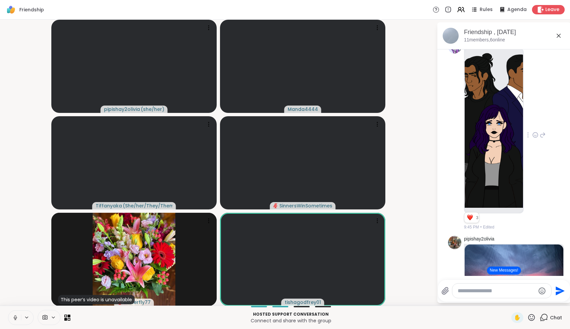
click at [14, 318] on icon at bounding box center [15, 317] width 3 height 2
click at [559, 35] on icon at bounding box center [559, 36] width 4 height 4
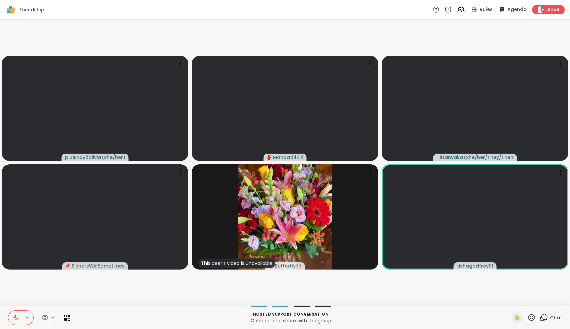
click at [17, 318] on icon at bounding box center [15, 317] width 5 height 5
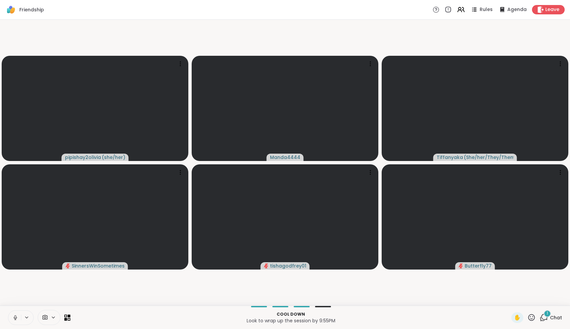
click at [546, 320] on icon at bounding box center [544, 317] width 8 height 8
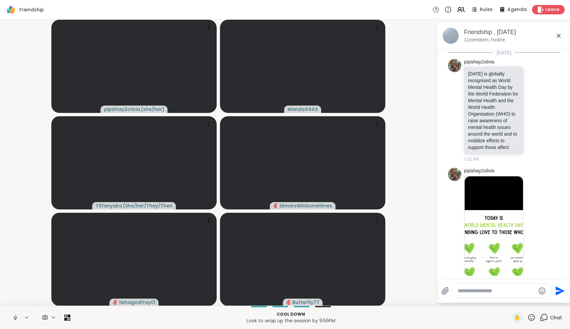
scroll to position [5498, 0]
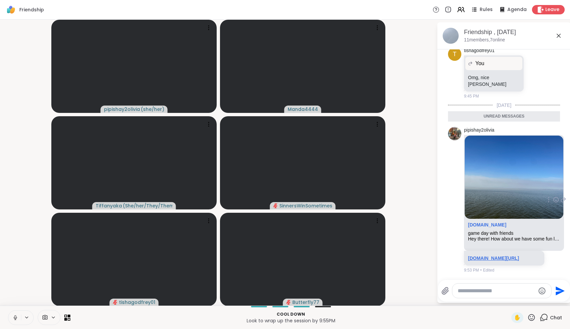
click at [493, 258] on link "[DOMAIN_NAME][URL]" at bounding box center [493, 257] width 51 height 5
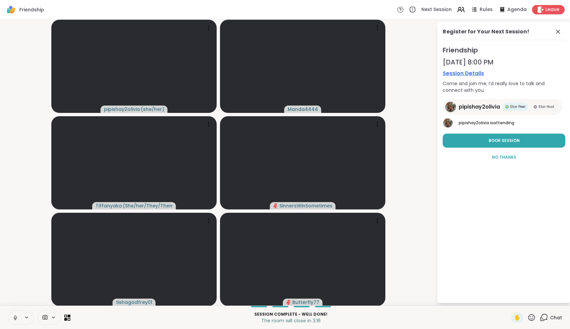
click at [15, 316] on icon at bounding box center [15, 317] width 6 height 6
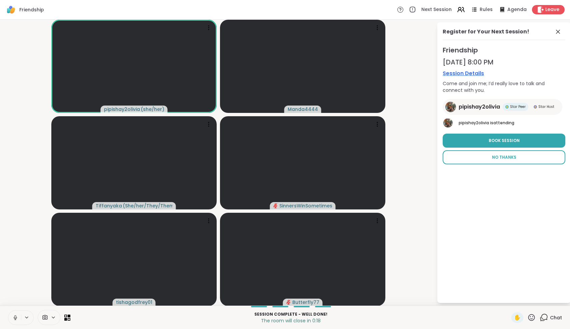
click at [509, 161] on button "No Thanks" at bounding box center [504, 157] width 123 height 14
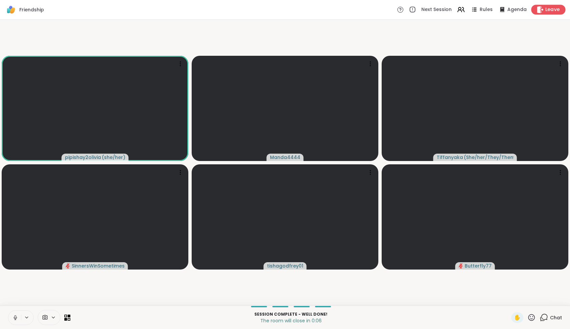
click at [550, 13] on div "Leave" at bounding box center [549, 10] width 34 height 10
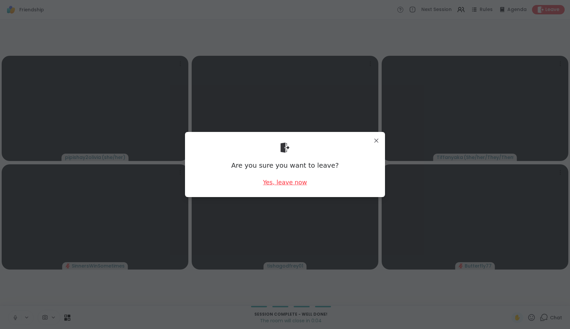
click at [281, 182] on div "Yes, leave now" at bounding box center [285, 182] width 44 height 8
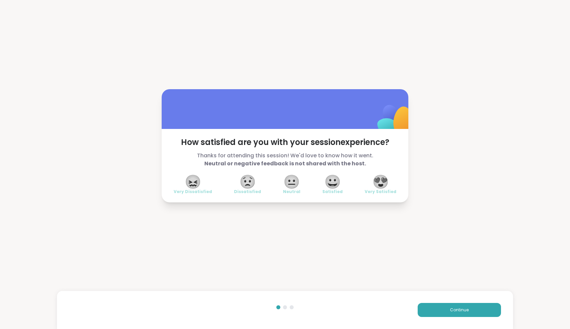
click at [385, 183] on span "😍" at bounding box center [381, 181] width 17 height 12
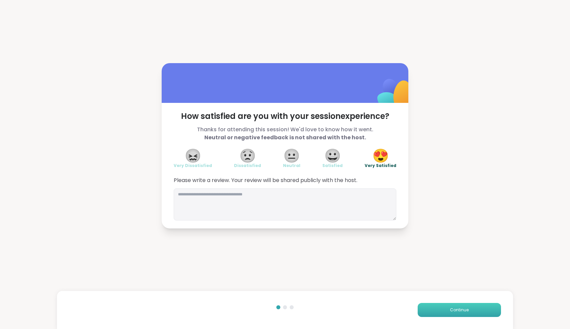
click at [467, 313] on button "Continue" at bounding box center [459, 310] width 83 height 14
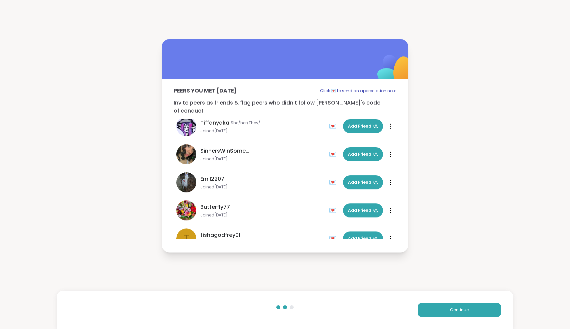
scroll to position [123, 0]
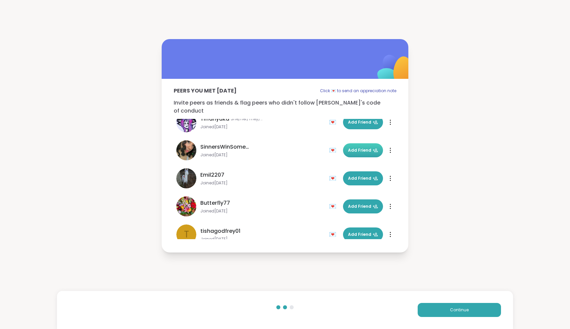
click at [360, 147] on span "Add Friend" at bounding box center [363, 150] width 30 height 6
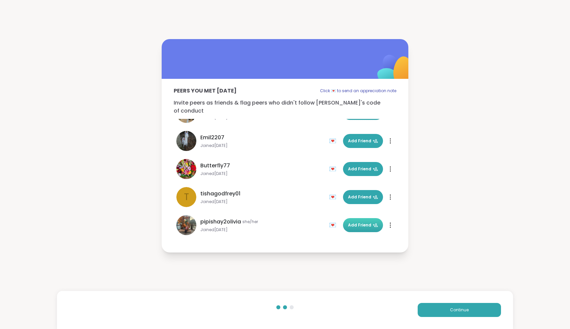
click at [370, 222] on span "Add Friend" at bounding box center [363, 225] width 30 height 6
click at [360, 194] on span "Add Friend" at bounding box center [363, 197] width 30 height 6
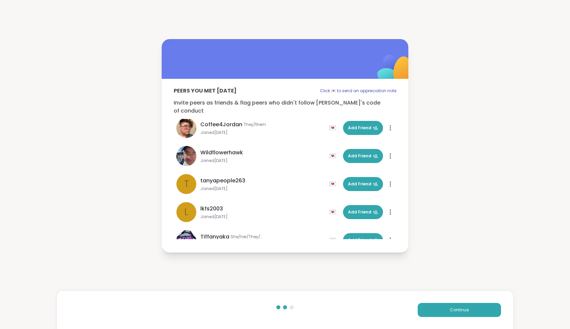
scroll to position [6, 0]
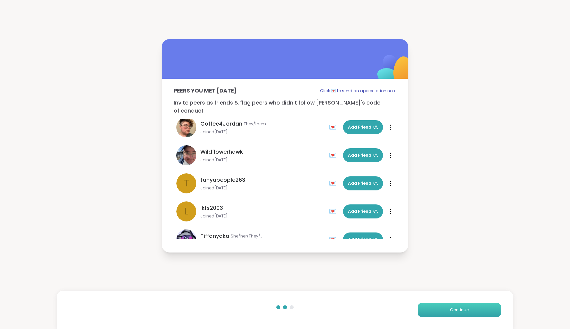
click at [472, 308] on button "Continue" at bounding box center [459, 310] width 83 height 14
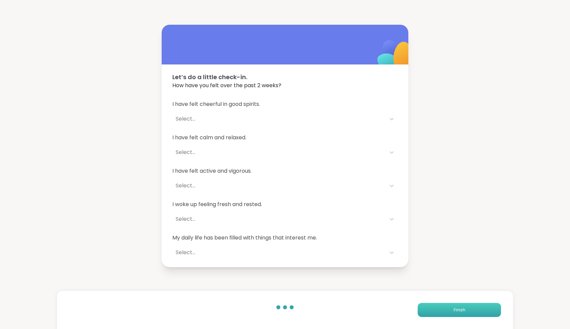
click at [472, 308] on button "Finish" at bounding box center [459, 310] width 83 height 14
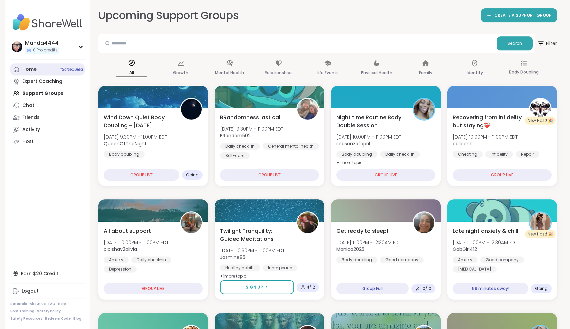
click at [26, 73] on link "Home 4 Scheduled" at bounding box center [47, 69] width 74 height 12
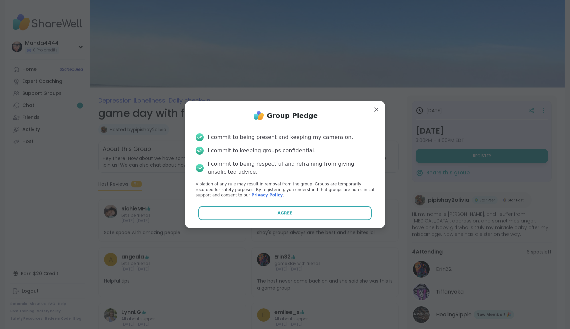
click at [308, 218] on button "Agree" at bounding box center [285, 213] width 174 height 14
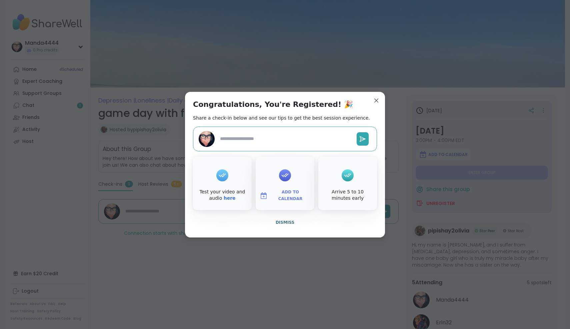
click at [282, 195] on span "Add to Calendar" at bounding box center [290, 195] width 40 height 13
click at [287, 125] on button "Apple Calendar" at bounding box center [285, 120] width 51 height 15
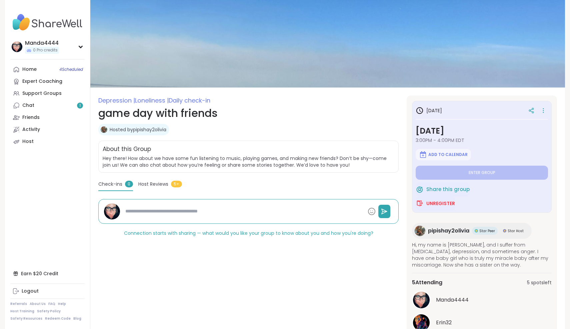
type textarea "*"
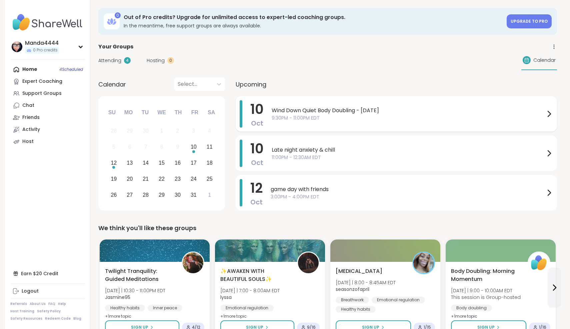
click at [369, 119] on span "9:30PM - 11:00PM EDT" at bounding box center [408, 117] width 273 height 7
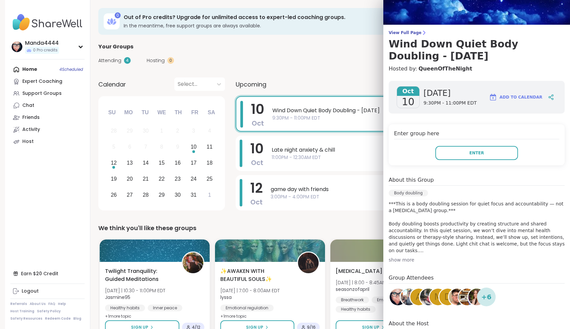
scroll to position [68, 0]
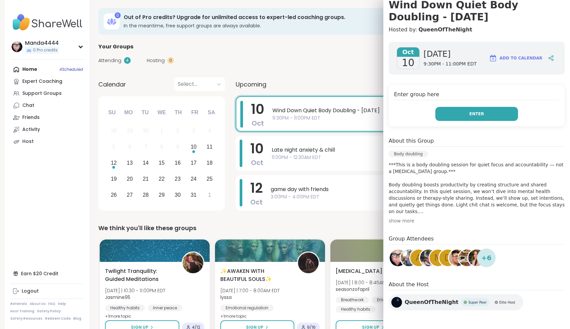
click at [491, 110] on button "Enter" at bounding box center [477, 114] width 83 height 14
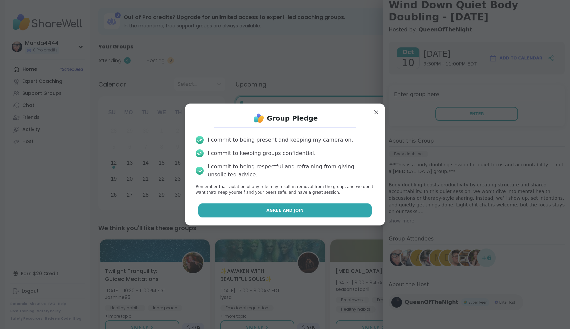
click at [294, 209] on span "Agree and Join" at bounding box center [284, 210] width 37 height 6
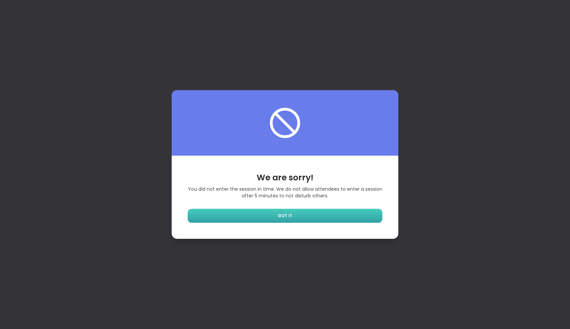
click at [323, 211] on link "GOT IT" at bounding box center [285, 215] width 195 height 14
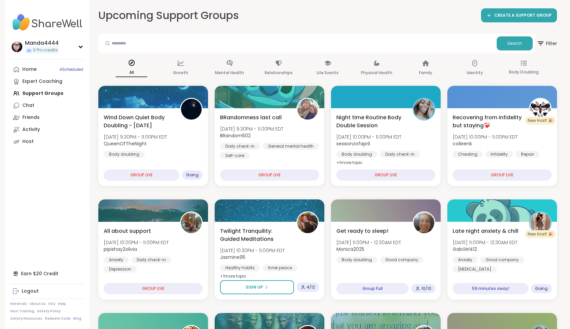
click at [37, 96] on div "Home 4 Scheduled Expert Coaching Support Groups Chat Friends Activity Host" at bounding box center [47, 105] width 74 height 84
click at [39, 96] on div "Home 4 Scheduled Expert Coaching Support Groups Chat Friends Activity Host" at bounding box center [47, 105] width 74 height 84
click at [42, 95] on div "Home 4 Scheduled Expert Coaching Support Groups Chat Friends Activity Host" at bounding box center [47, 105] width 74 height 84
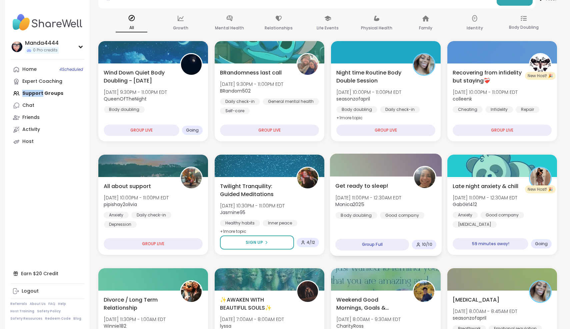
scroll to position [45, 0]
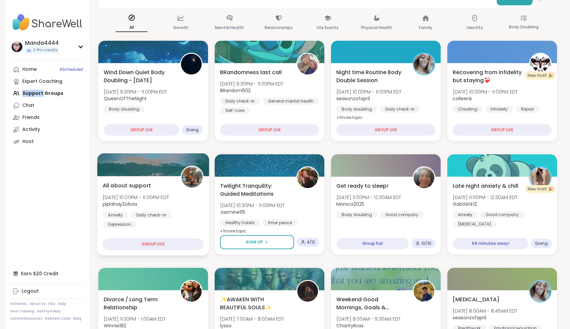
click at [151, 236] on div "All about support Fri, Oct 10 | 10:00PM - 11:00PM EDT pipishay2olivia Anxiety D…" at bounding box center [153, 215] width 112 height 79
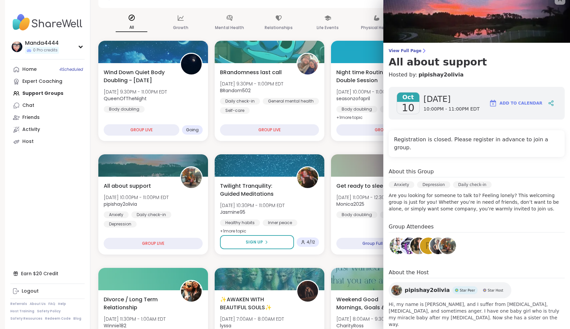
scroll to position [0, 0]
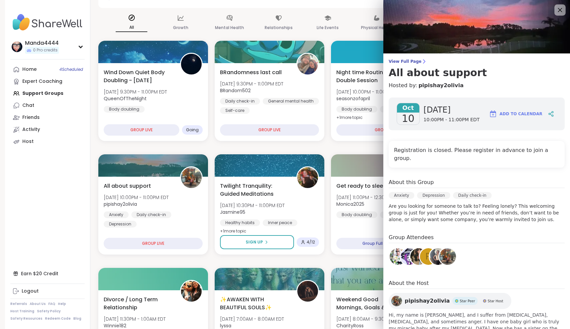
click at [561, 10] on icon at bounding box center [560, 10] width 8 height 8
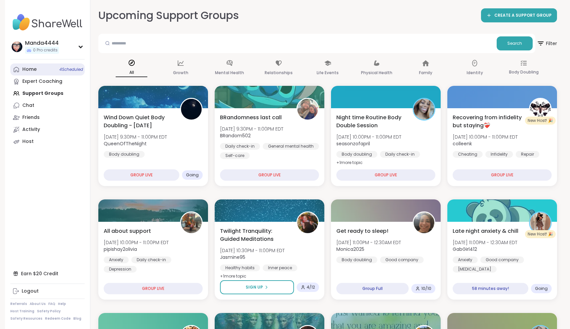
click at [36, 70] on link "Home 4 Scheduled" at bounding box center [47, 69] width 74 height 12
